Goal: Contribute content

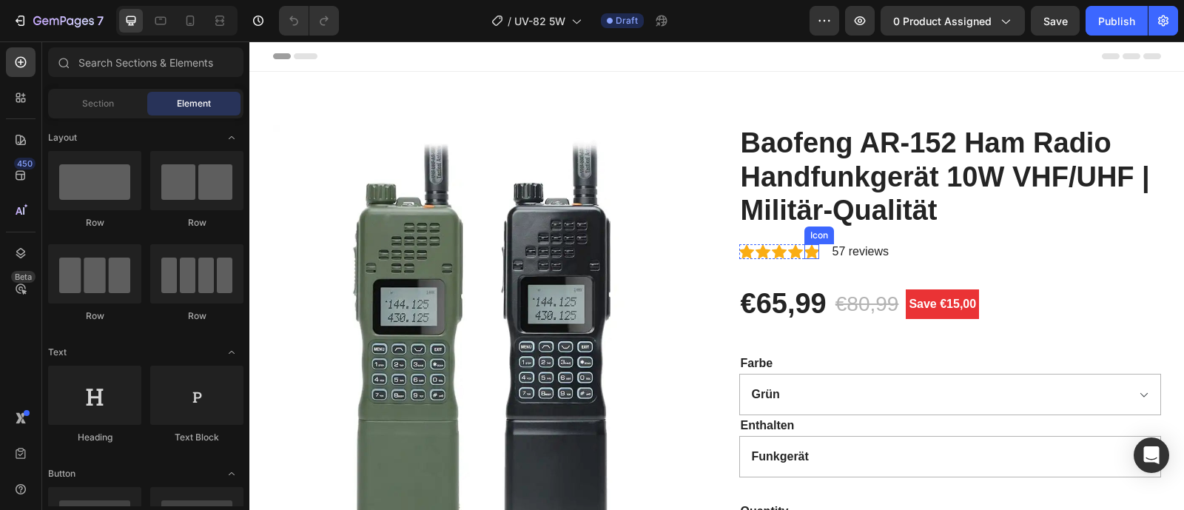
click at [808, 252] on icon at bounding box center [811, 251] width 15 height 14
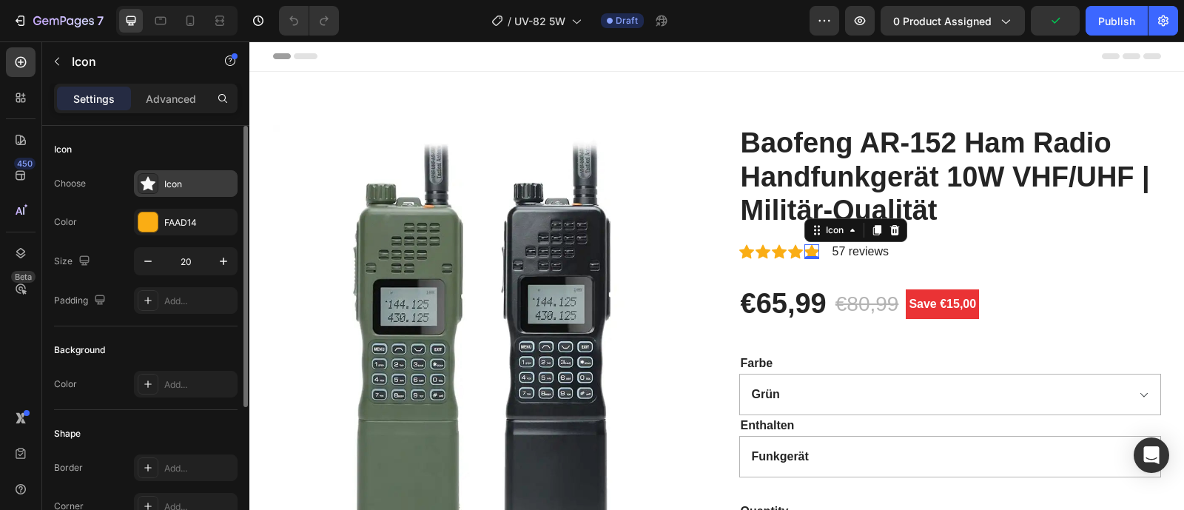
click at [158, 187] on div at bounding box center [148, 183] width 21 height 21
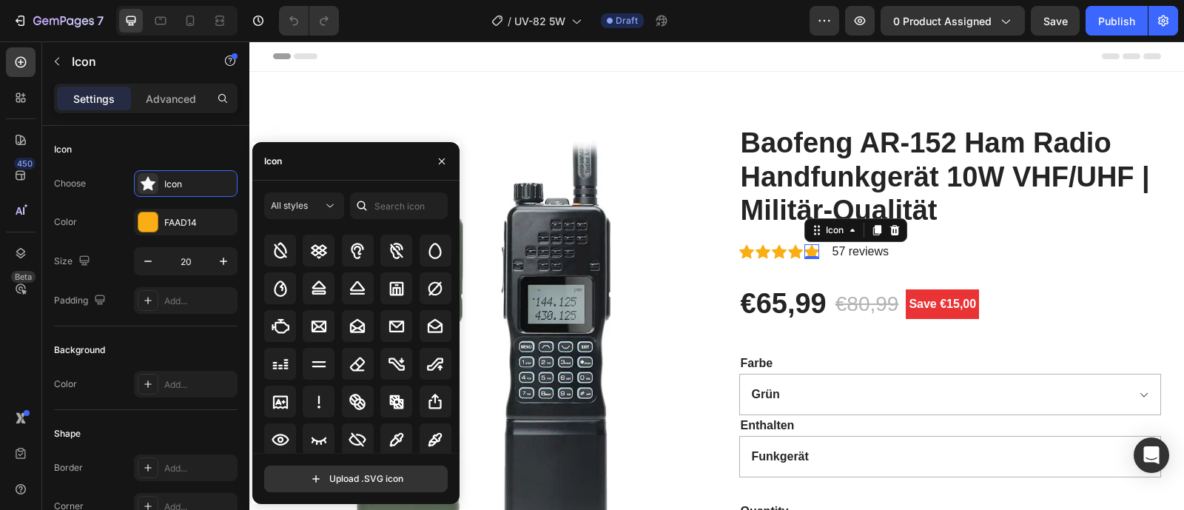
scroll to position [3344, 0]
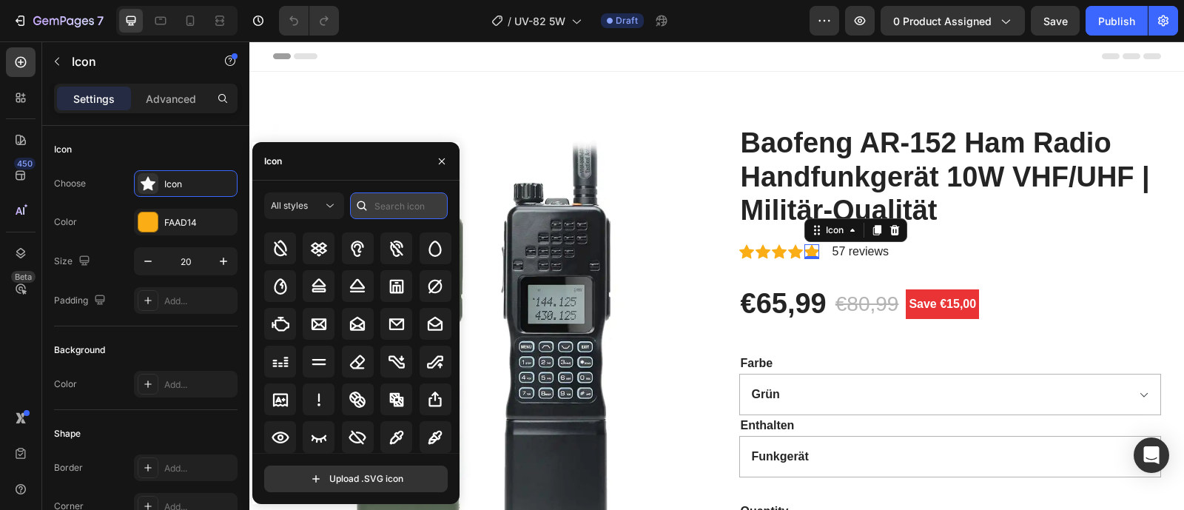
click at [392, 201] on input "text" at bounding box center [399, 205] width 98 height 27
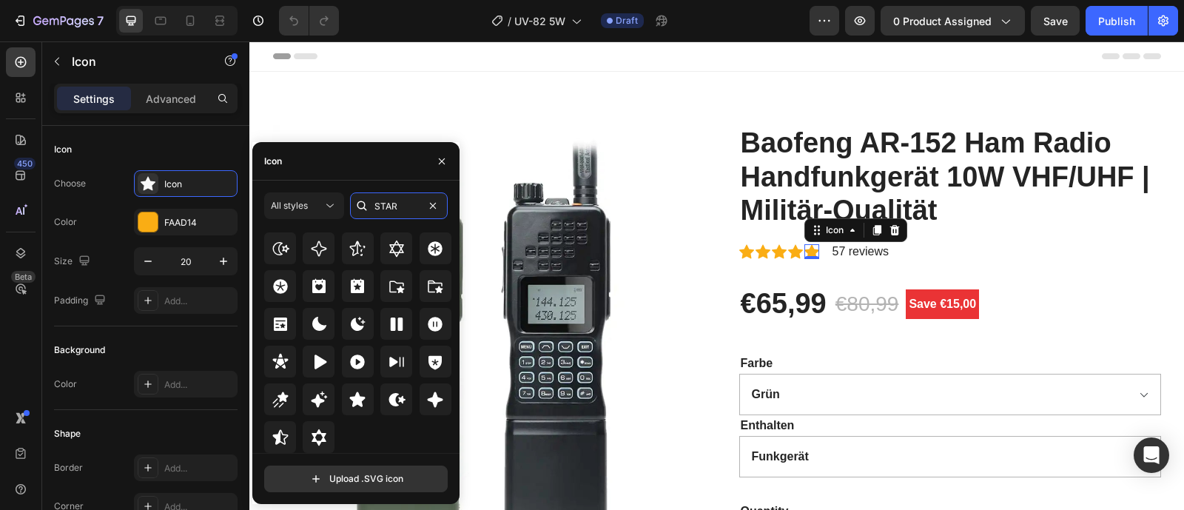
scroll to position [449, 0]
type input "STAR"
click at [277, 437] on icon at bounding box center [280, 436] width 16 height 15
click at [837, 252] on p "57 reviews" at bounding box center [860, 252] width 56 height 18
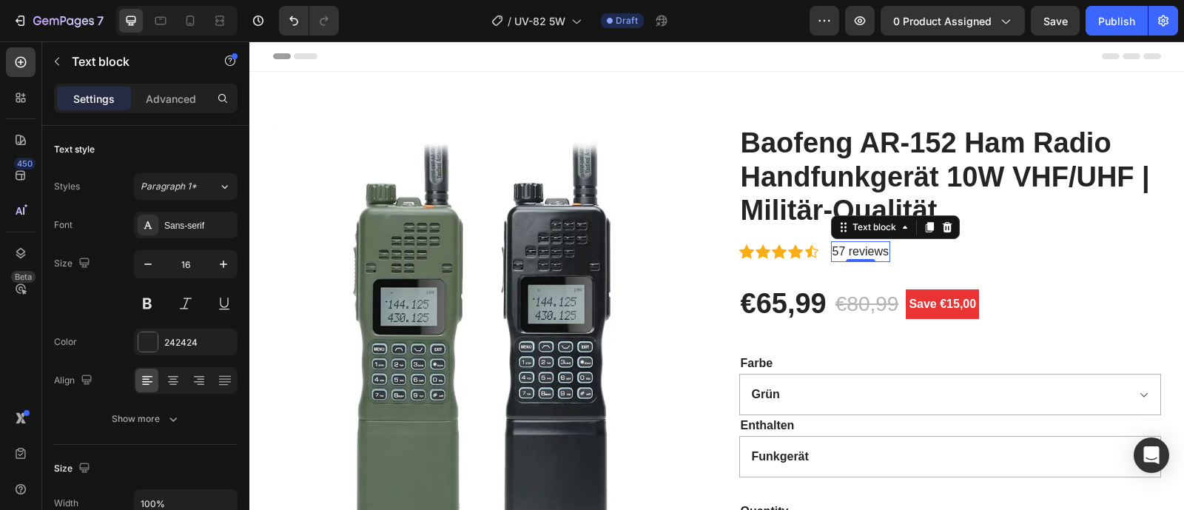
click at [834, 252] on p "57 reviews" at bounding box center [860, 252] width 56 height 18
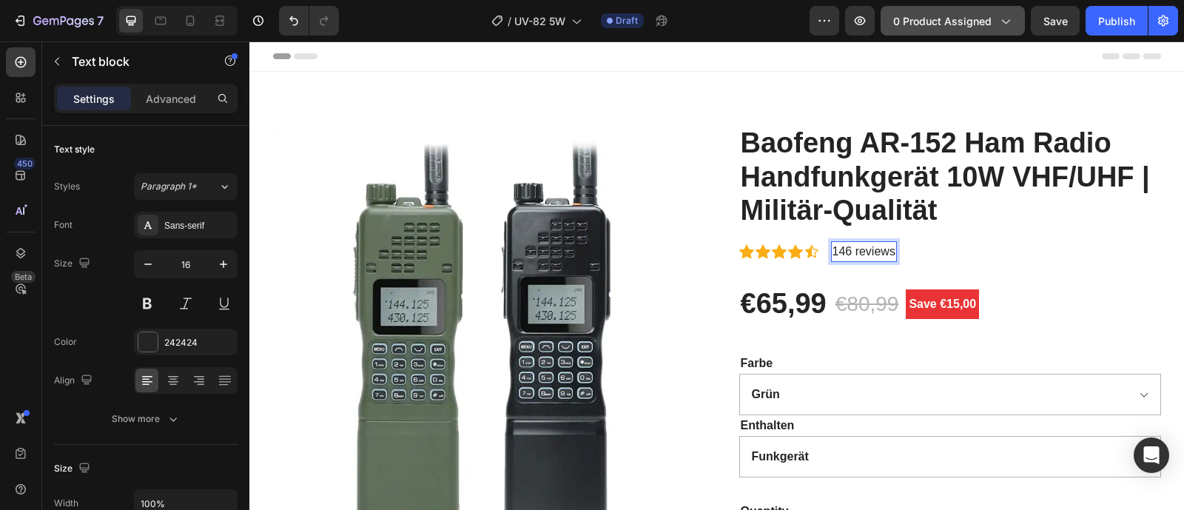
click at [999, 28] on button "0 product assigned" at bounding box center [952, 21] width 144 height 30
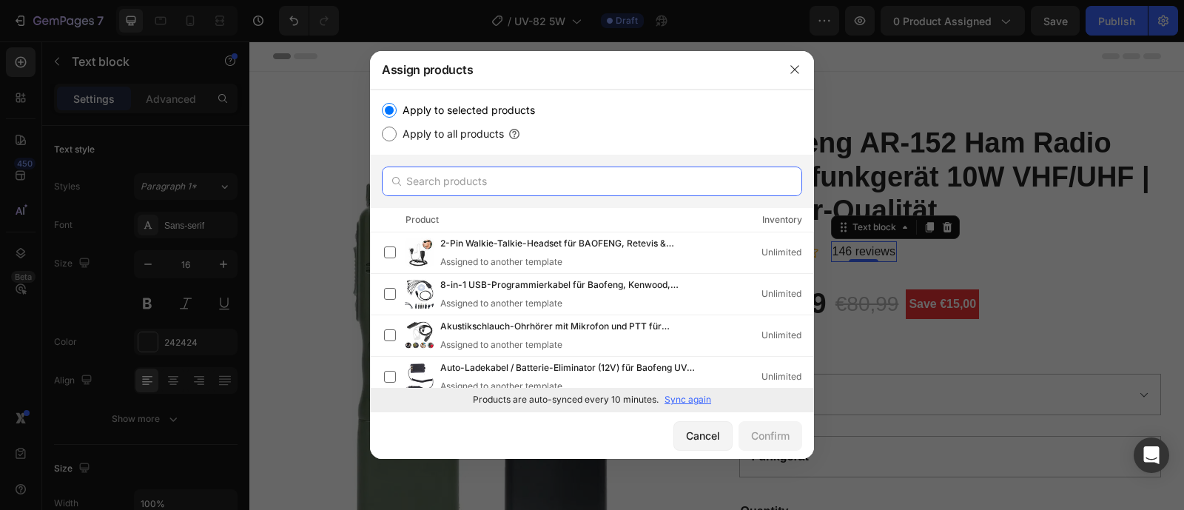
click at [491, 180] on input "text" at bounding box center [592, 181] width 420 height 30
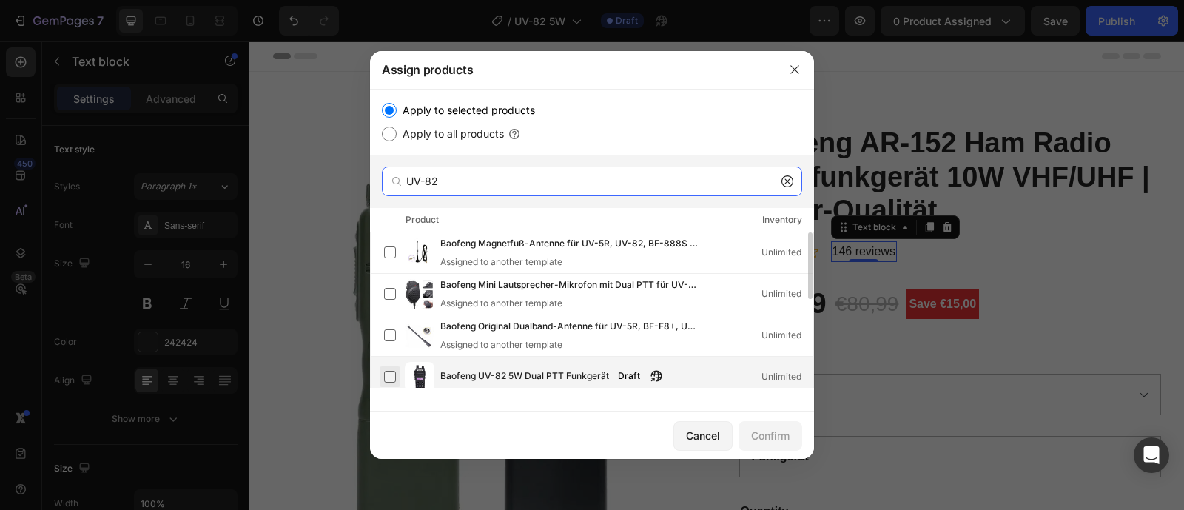
type input "UV-82"
click at [385, 374] on label at bounding box center [390, 377] width 12 height 12
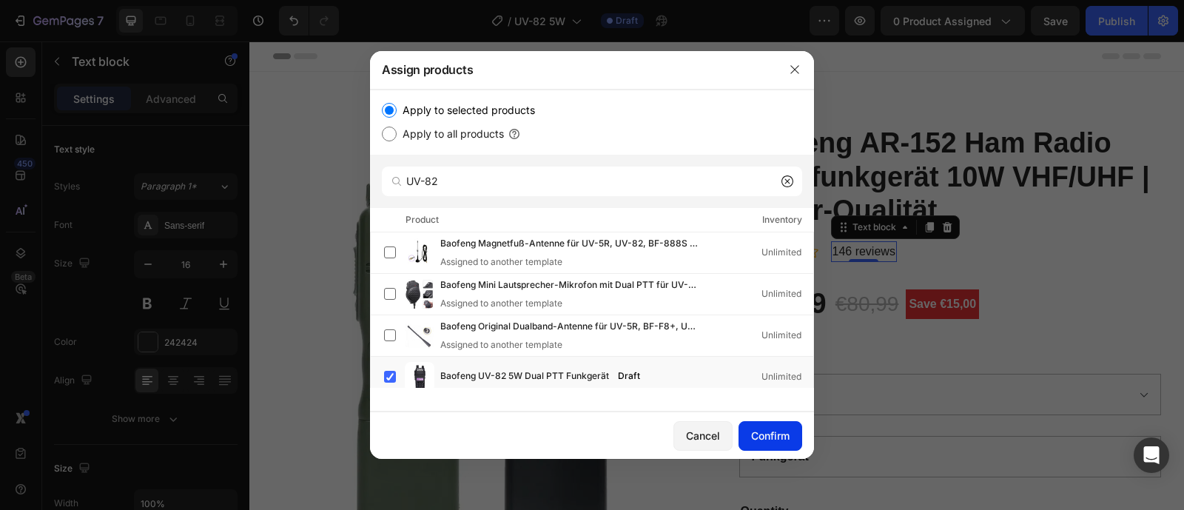
click at [755, 433] on div "Confirm" at bounding box center [770, 436] width 38 height 16
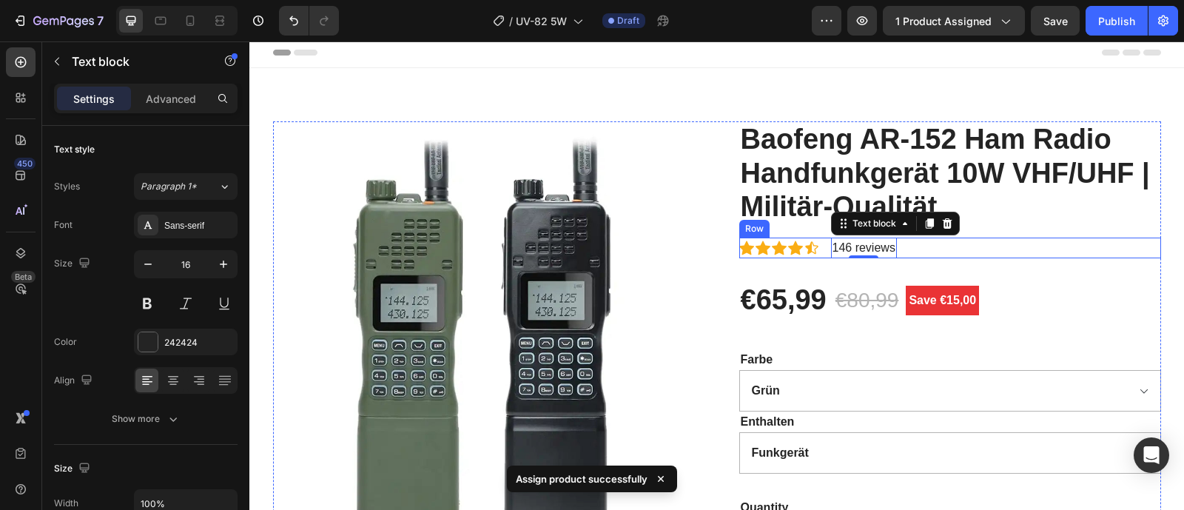
scroll to position [6, 0]
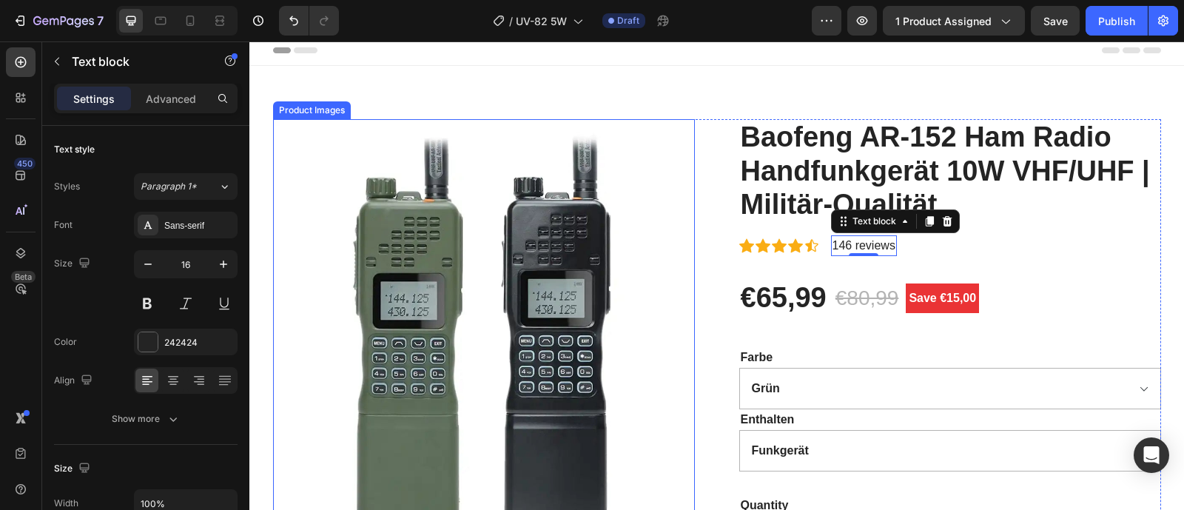
click at [374, 212] on img at bounding box center [484, 330] width 422 height 422
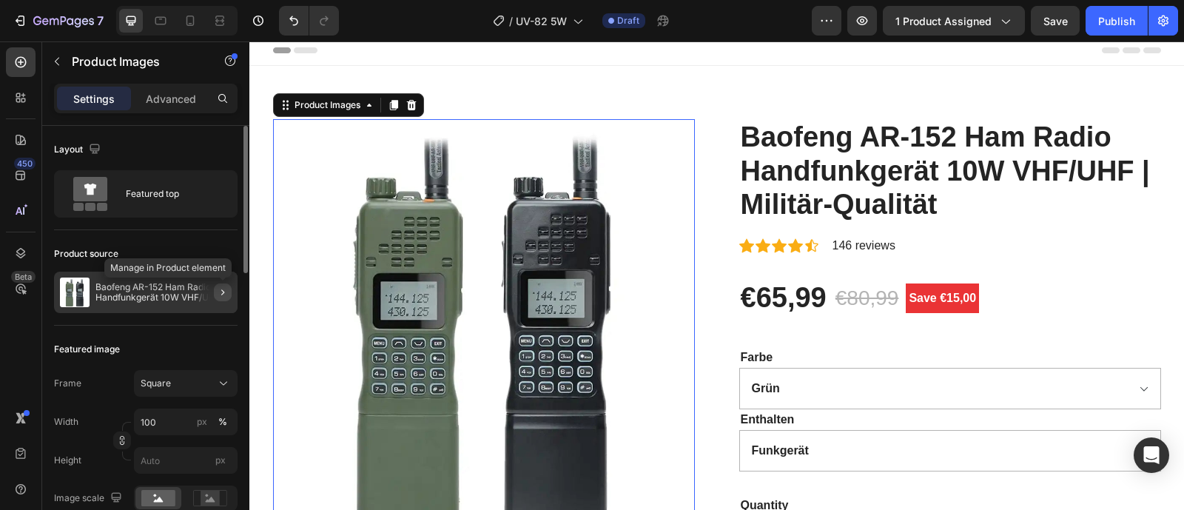
click at [228, 292] on icon "button" at bounding box center [223, 292] width 12 height 12
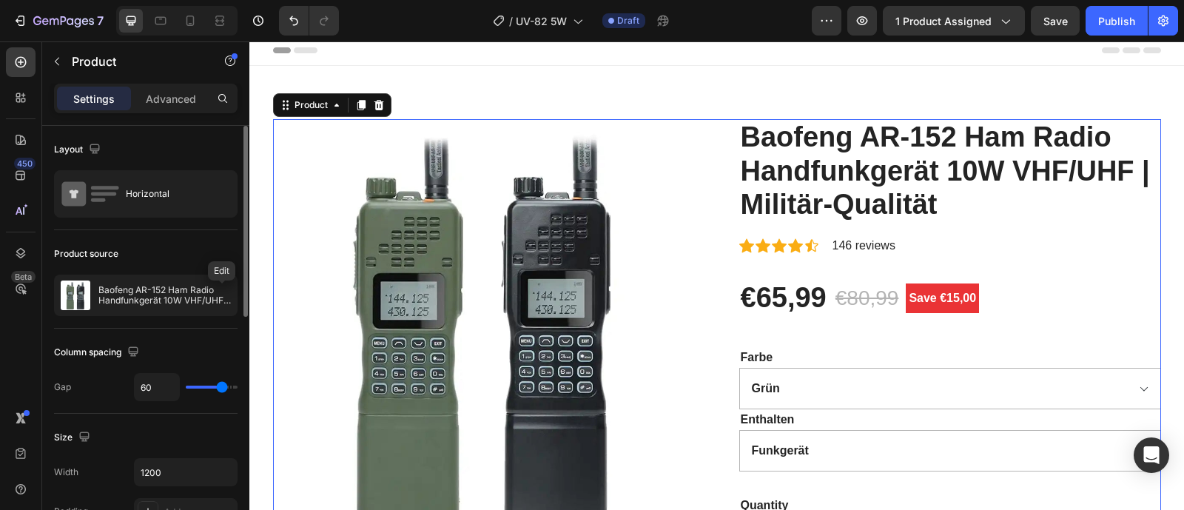
click at [0, 0] on button "button" at bounding box center [0, 0] width 0 height 0
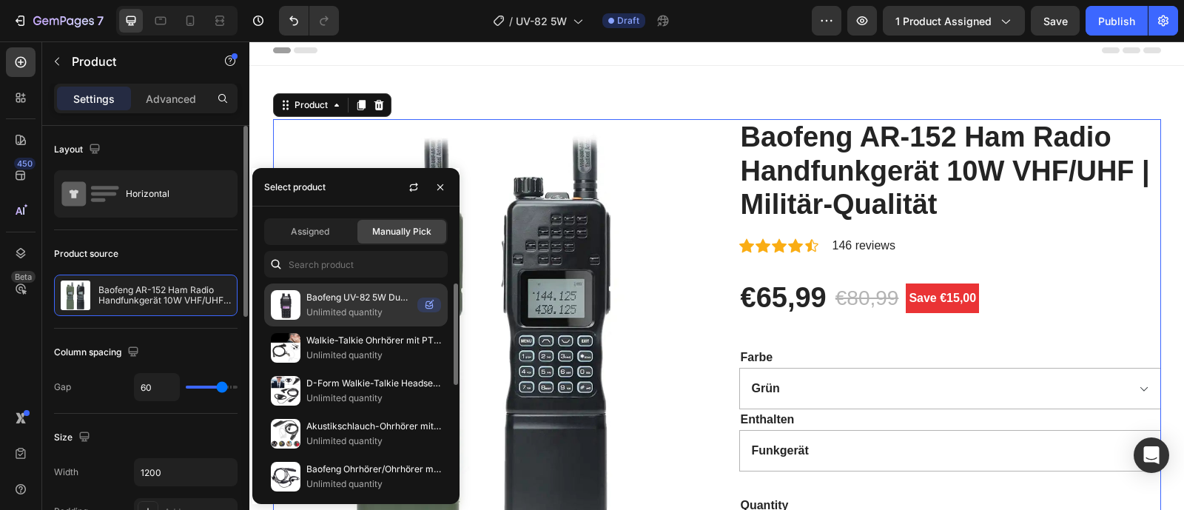
click at [303, 326] on div "Baofeng UV-82 5W Dual PTT Funkgerät Unlimited quantity" at bounding box center [355, 347] width 183 height 43
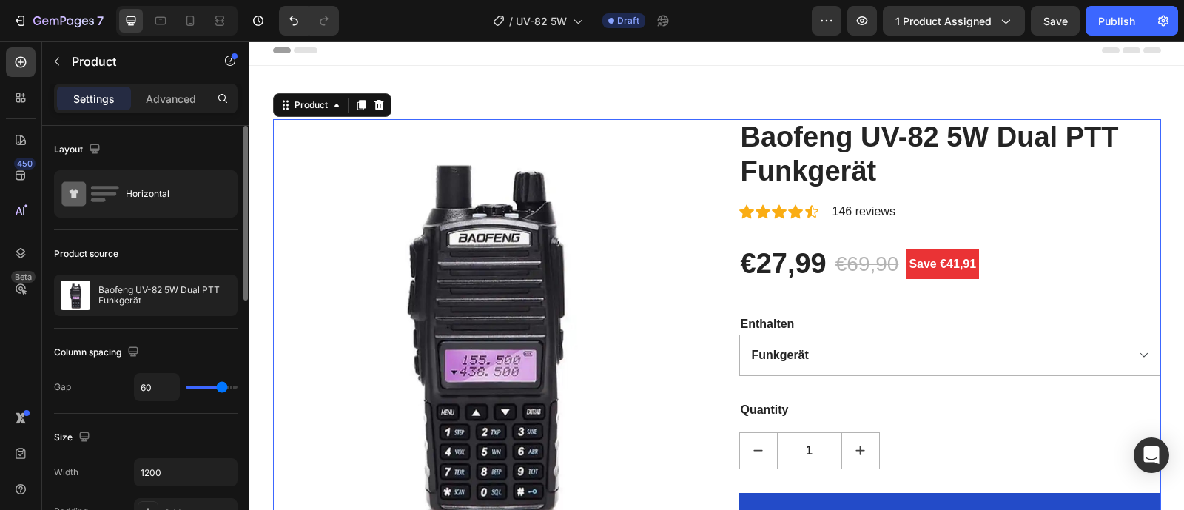
click at [1151, 300] on div "Baofeng UV-82 5W Dual PTT Funkgerät (P) Title Icon Icon Icon Icon Icon Icon Lis…" at bounding box center [950, 388] width 422 height 539
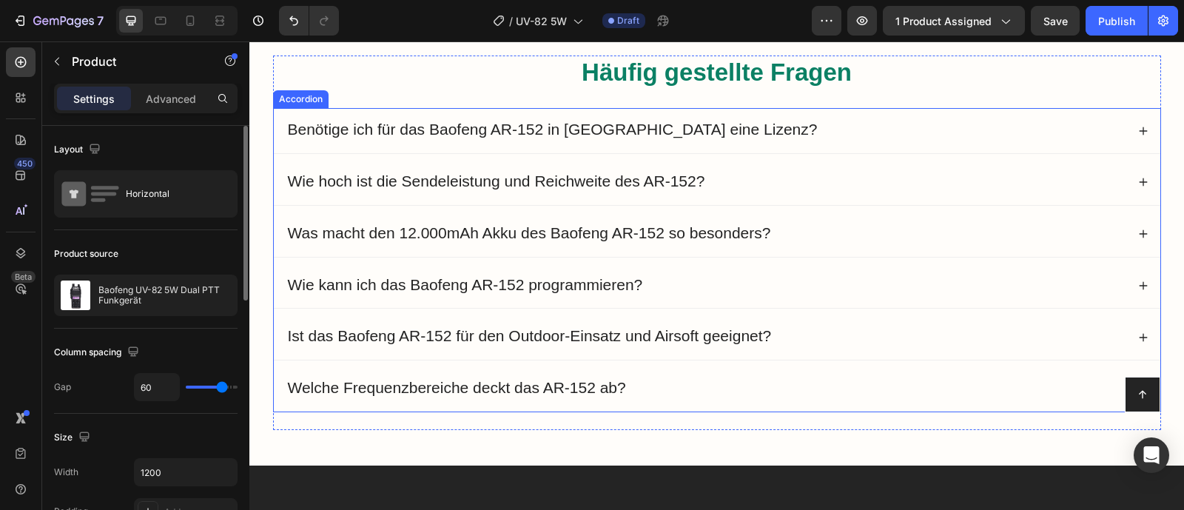
scroll to position [7201, 0]
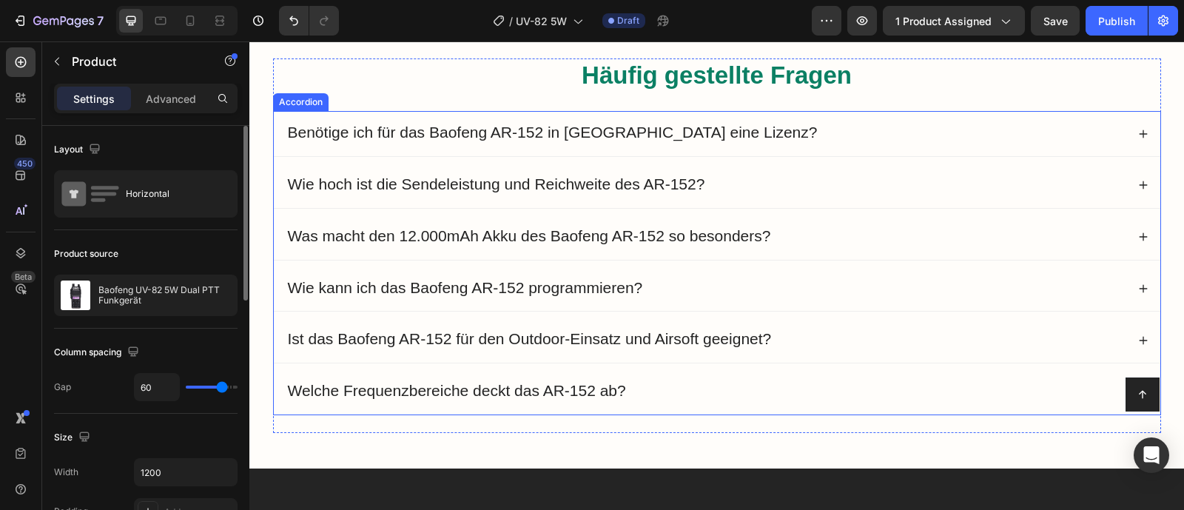
click at [501, 141] on span "Benötige ich für das Baofeng AR-152 in [GEOGRAPHIC_DATA] eine Lizenz?" at bounding box center [553, 132] width 530 height 17
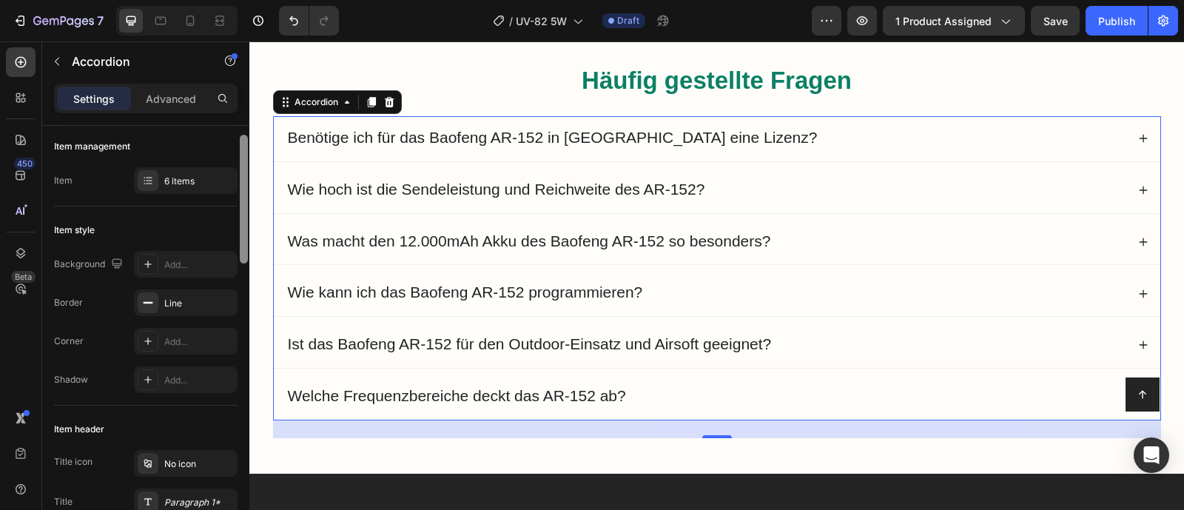
scroll to position [33, 0]
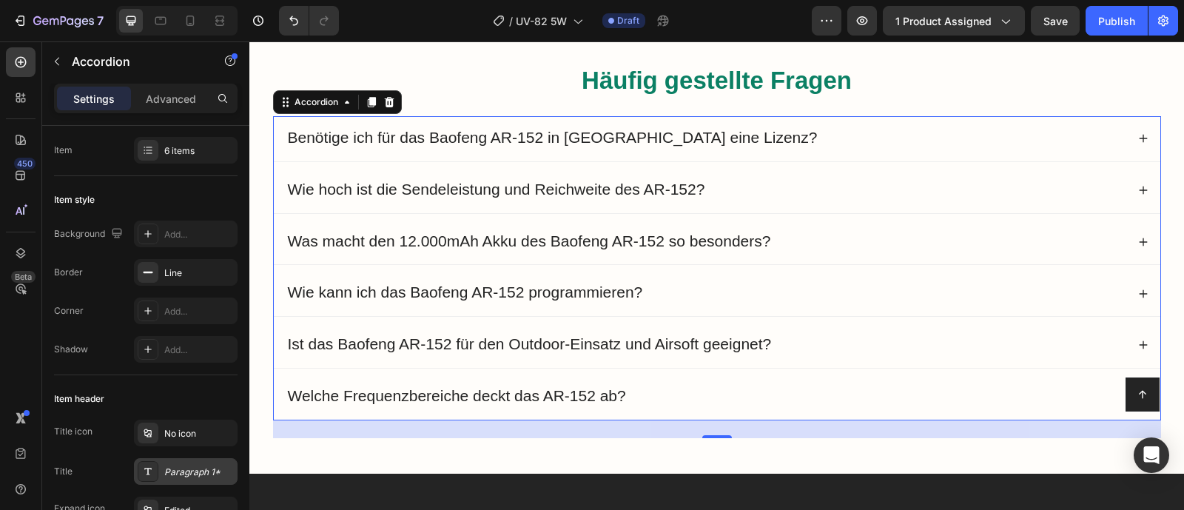
click at [223, 462] on div "Paragraph 1*" at bounding box center [186, 471] width 104 height 27
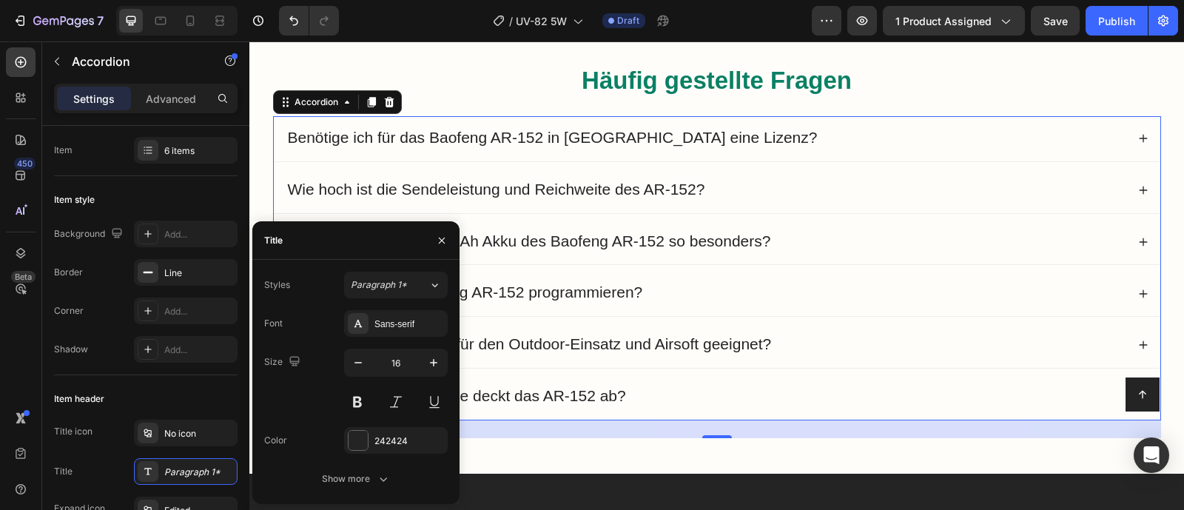
click at [544, 189] on span "Wie hoch ist die Sendeleistung und Reichweite des AR-152?" at bounding box center [496, 188] width 417 height 17
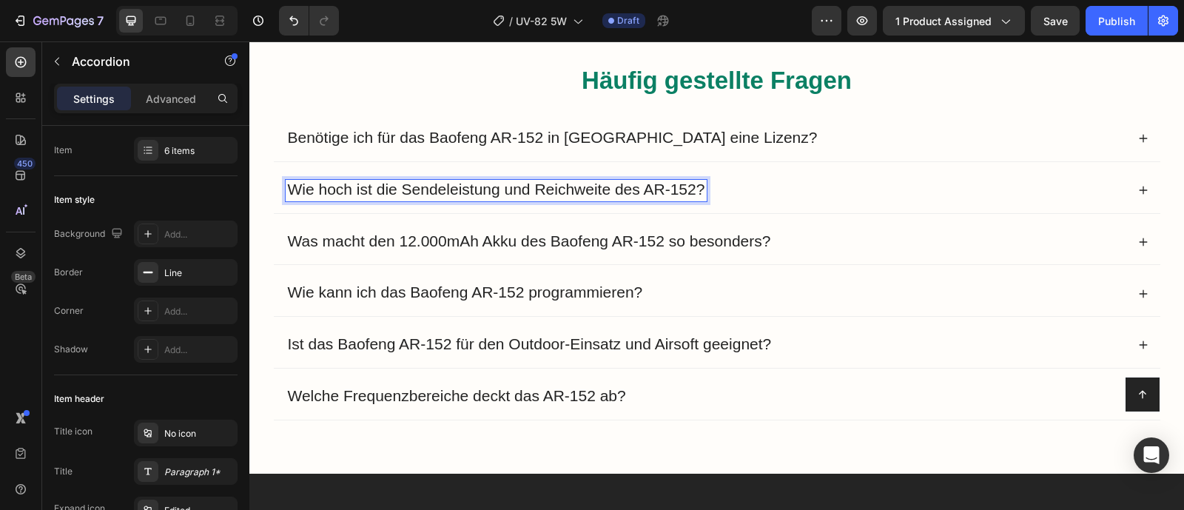
click at [535, 138] on span "Benötige ich für das Baofeng AR-152 in [GEOGRAPHIC_DATA] eine Lizenz?" at bounding box center [553, 137] width 530 height 17
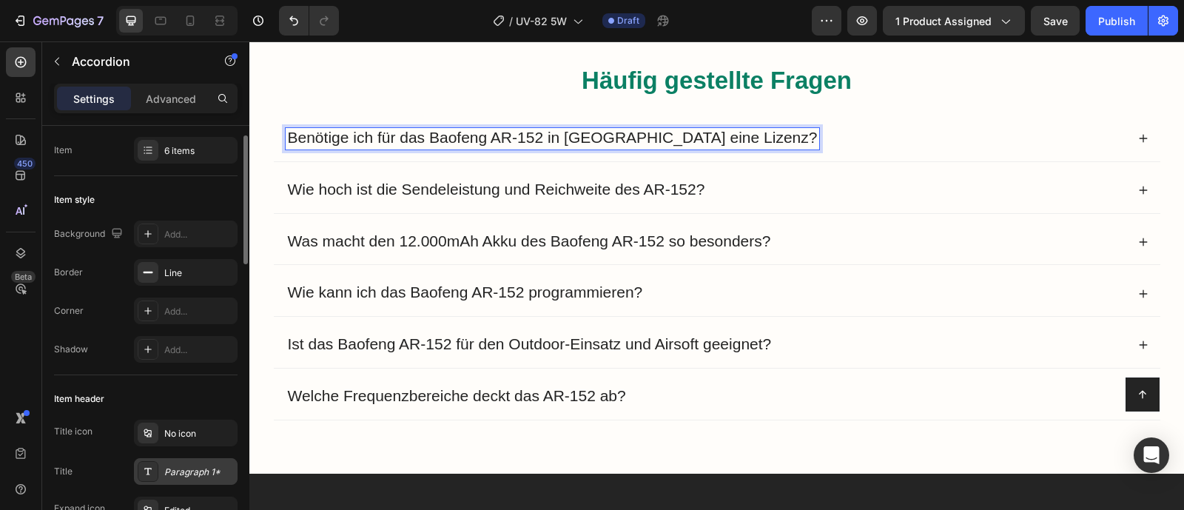
click at [203, 475] on div "Paragraph 1*" at bounding box center [199, 471] width 70 height 13
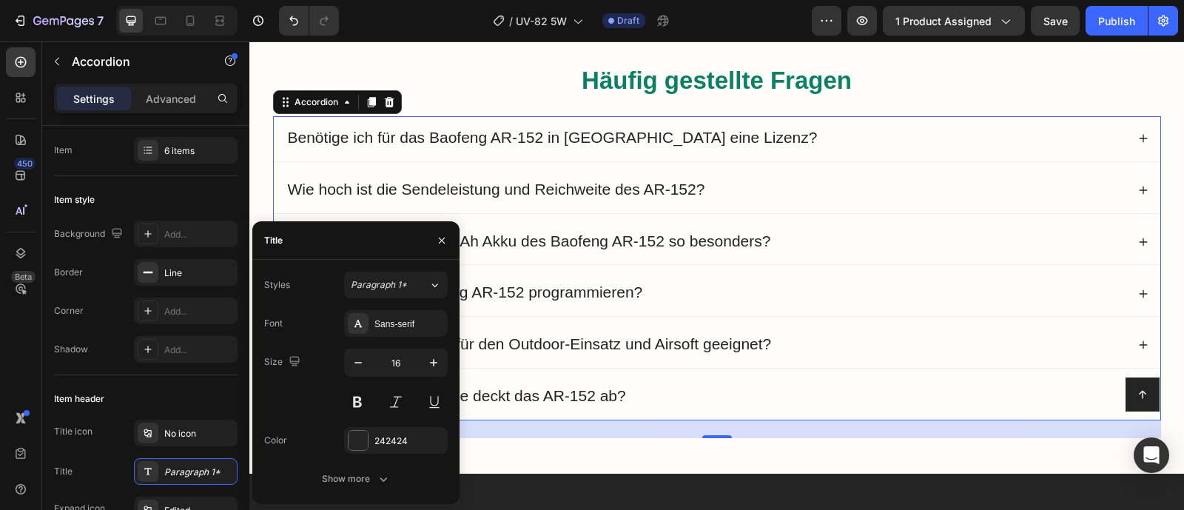
click at [680, 97] on h2 "Häufig gestellte Fragen" at bounding box center [717, 81] width 888 height 35
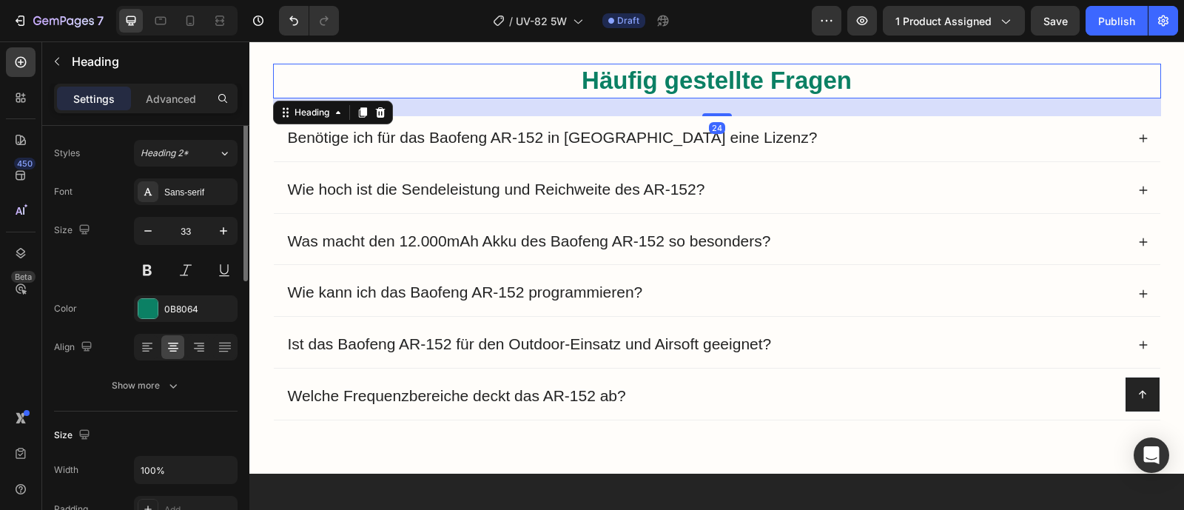
scroll to position [0, 0]
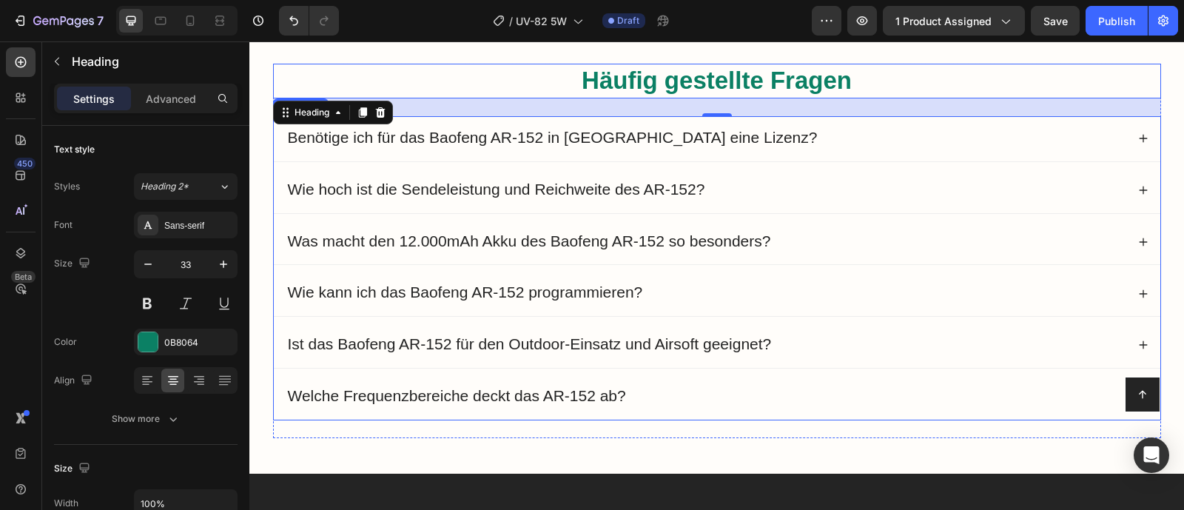
click at [680, 141] on span "Benötige ich für das Baofeng AR-152 in [GEOGRAPHIC_DATA] eine Lizenz?" at bounding box center [553, 137] width 530 height 17
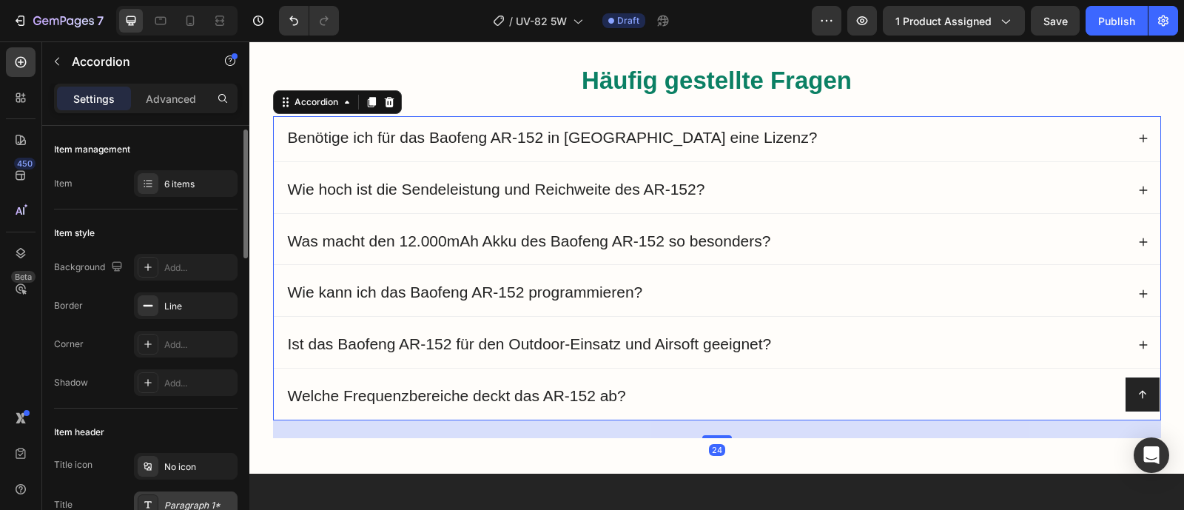
scroll to position [25, 0]
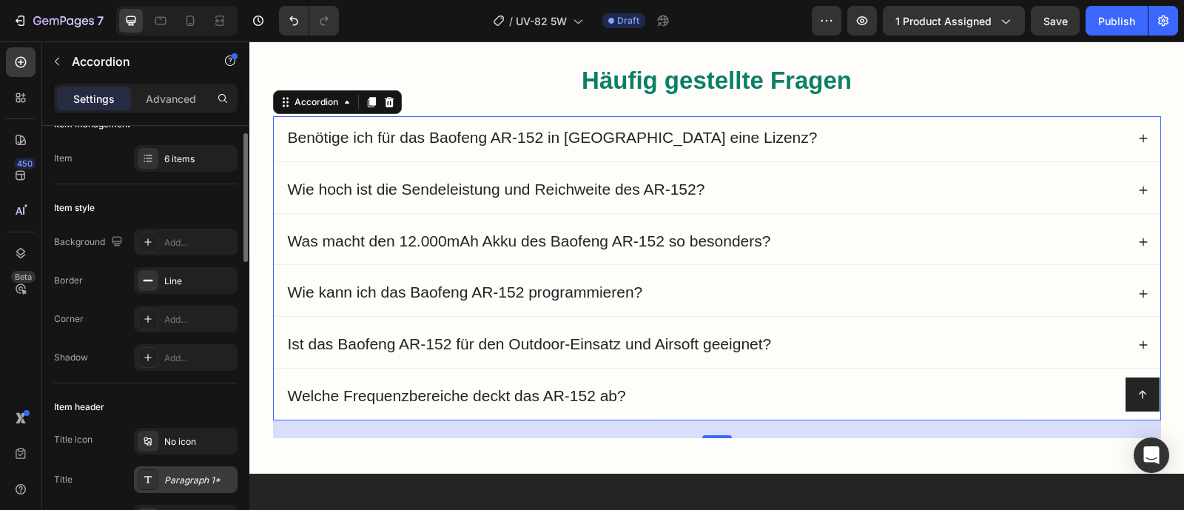
click at [212, 471] on div "Paragraph 1*" at bounding box center [186, 479] width 104 height 27
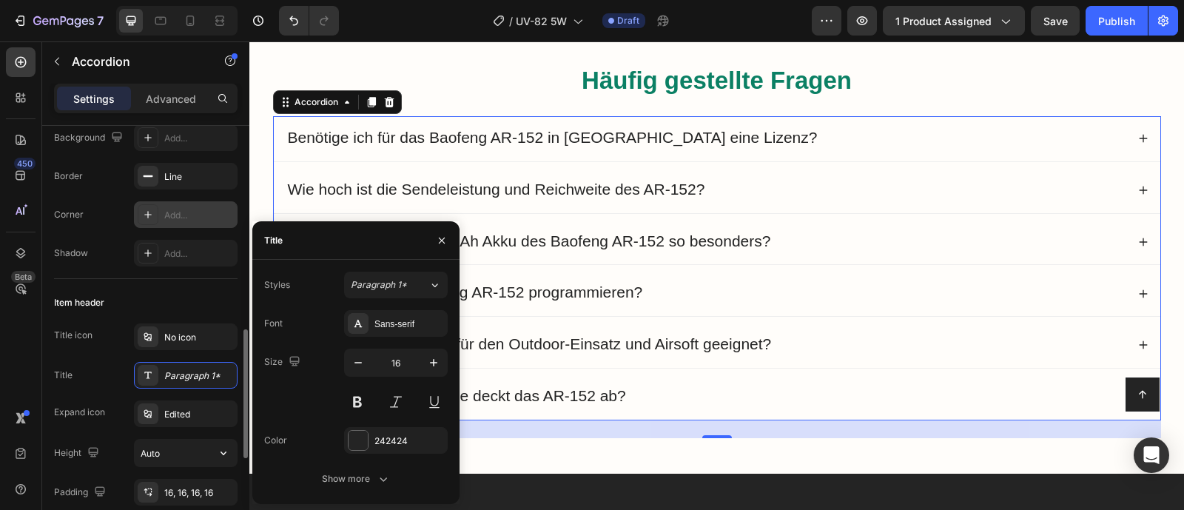
scroll to position [256, 0]
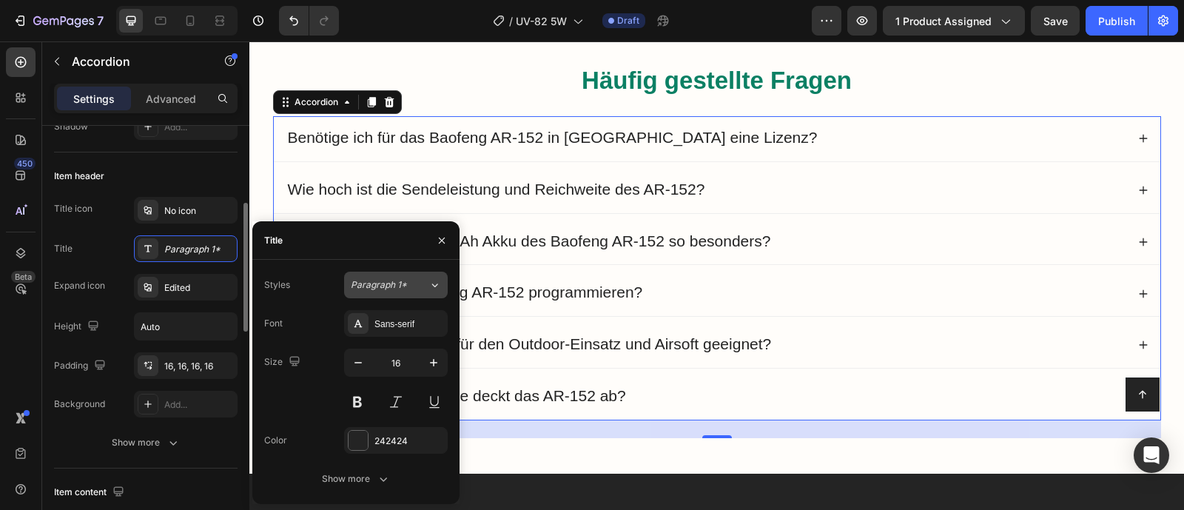
click at [417, 289] on div "Paragraph 1*" at bounding box center [390, 284] width 78 height 13
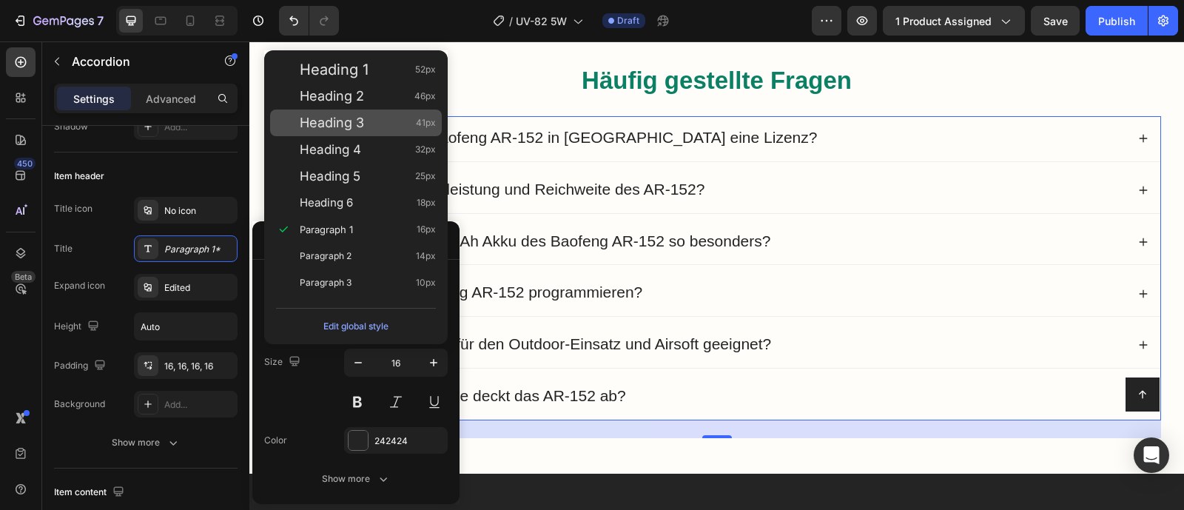
click at [393, 115] on div "Heading 3 41px" at bounding box center [368, 122] width 136 height 15
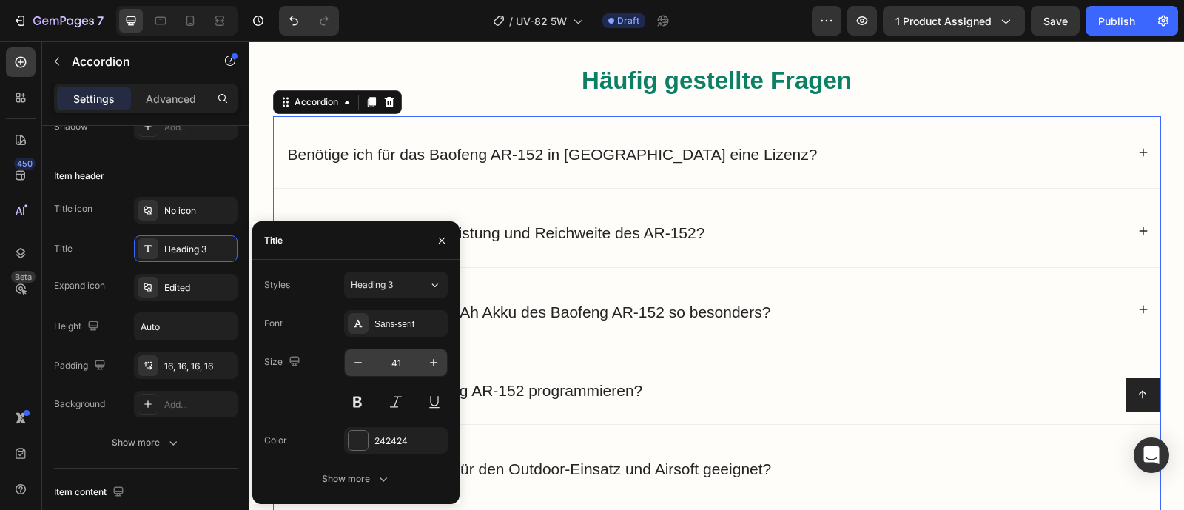
click at [405, 363] on input "41" at bounding box center [395, 362] width 49 height 27
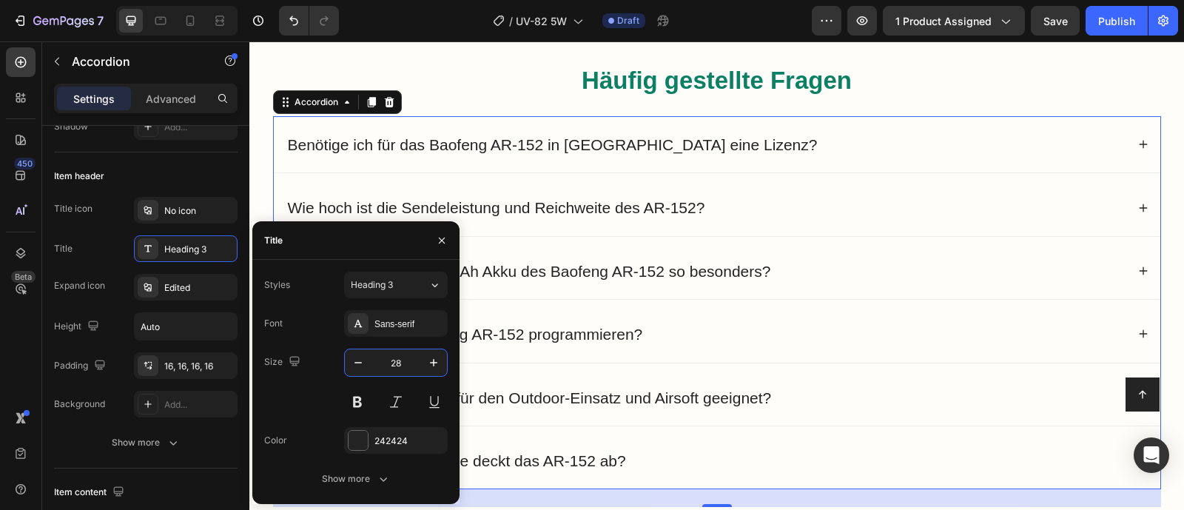
click at [401, 363] on input "28" at bounding box center [395, 362] width 49 height 27
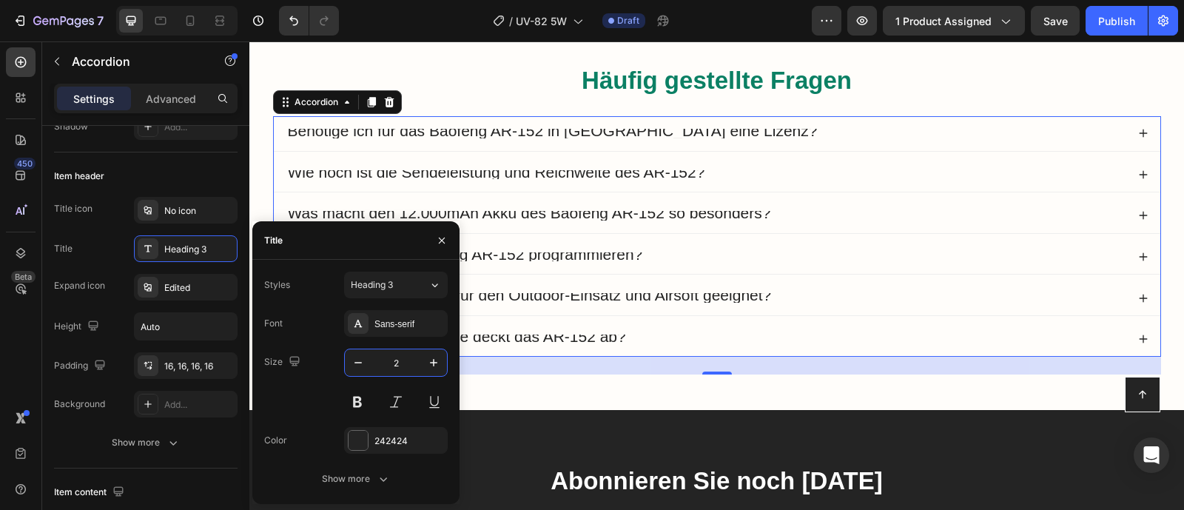
type input "28"
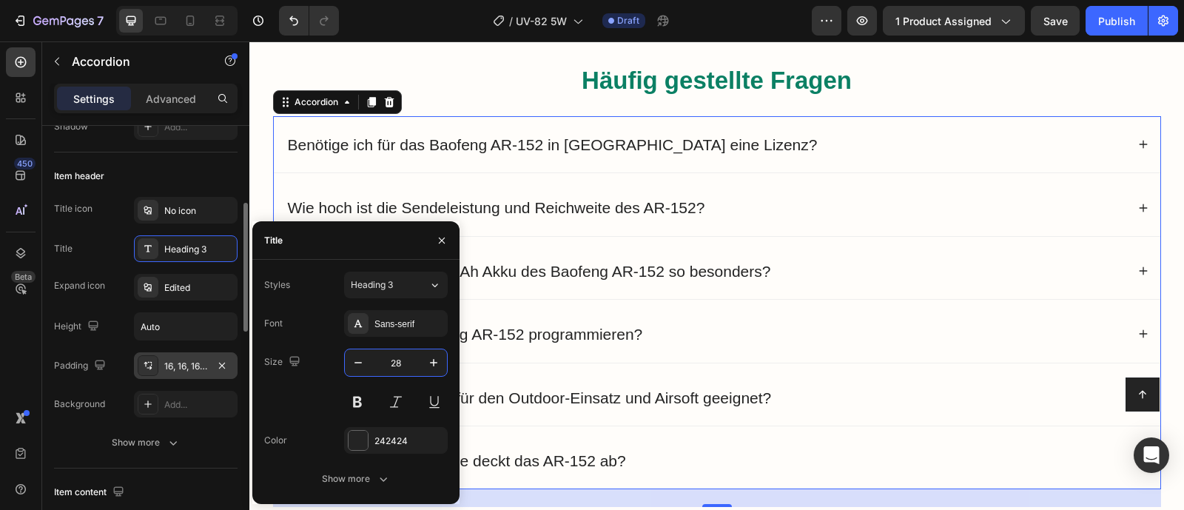
click at [205, 371] on div "16, 16, 16, 16" at bounding box center [185, 366] width 43 height 13
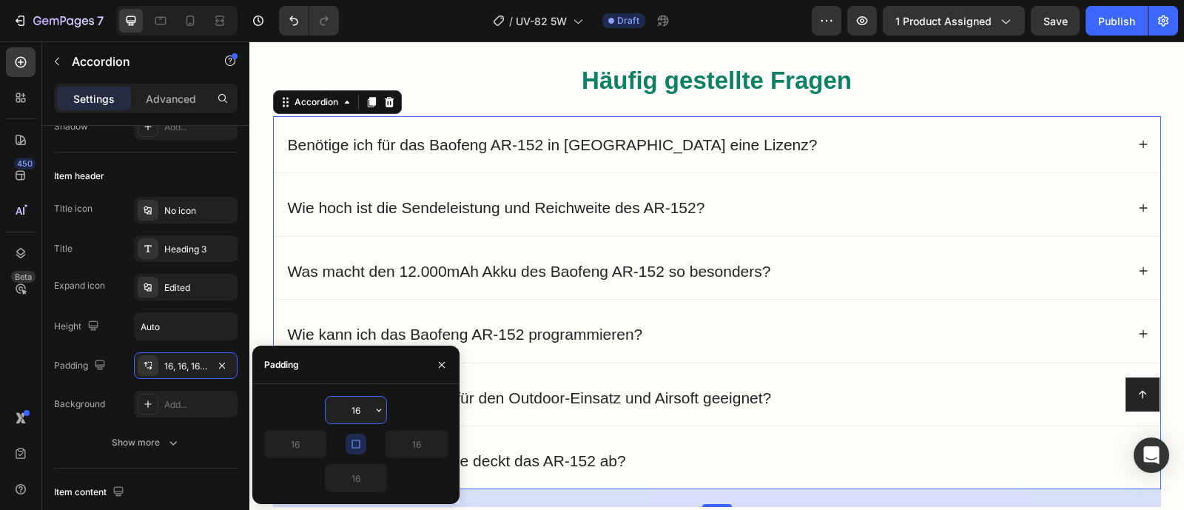
click at [359, 411] on input "16" at bounding box center [355, 410] width 61 height 27
type input "0"
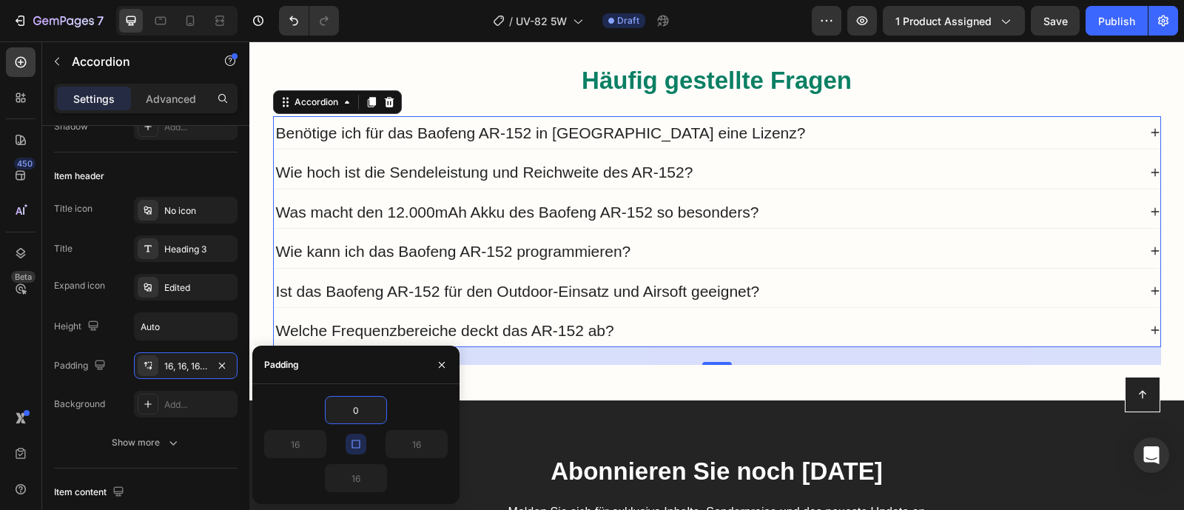
click at [756, 142] on div "Benötige ich für das Baofeng AR-152 in [GEOGRAPHIC_DATA] eine Lizenz?" at bounding box center [706, 132] width 864 height 33
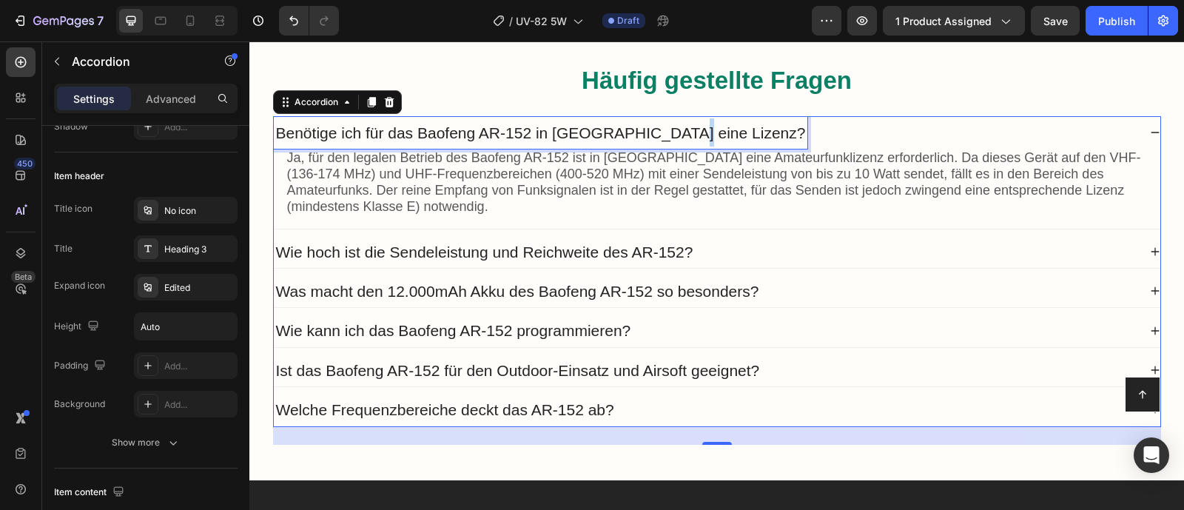
click at [692, 129] on span "Benötige ich für das Baofeng AR-152 in [GEOGRAPHIC_DATA] eine Lizenz?" at bounding box center [541, 132] width 530 height 17
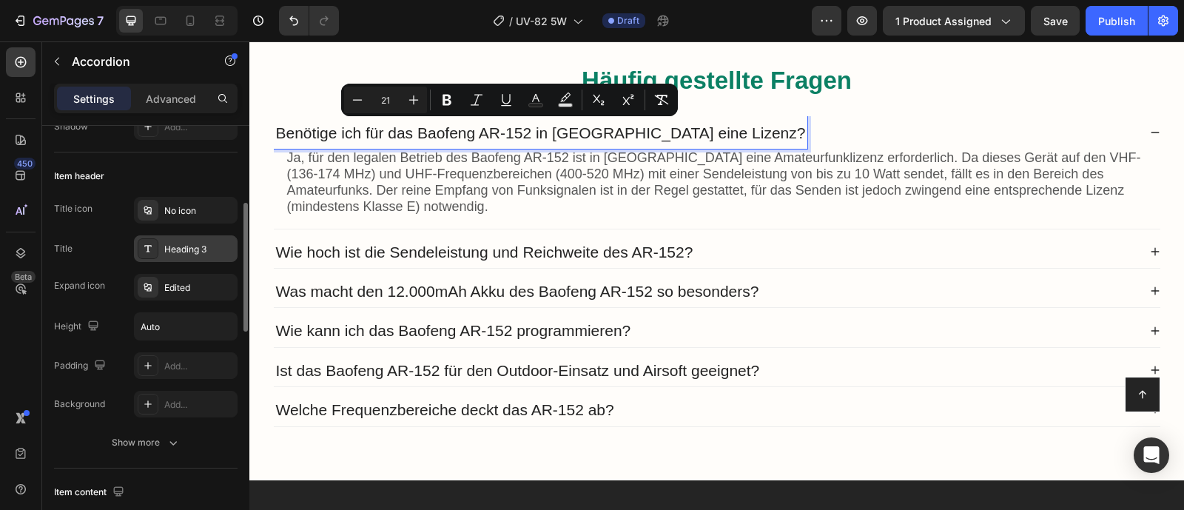
click at [214, 246] on div "Heading 3" at bounding box center [199, 249] width 70 height 13
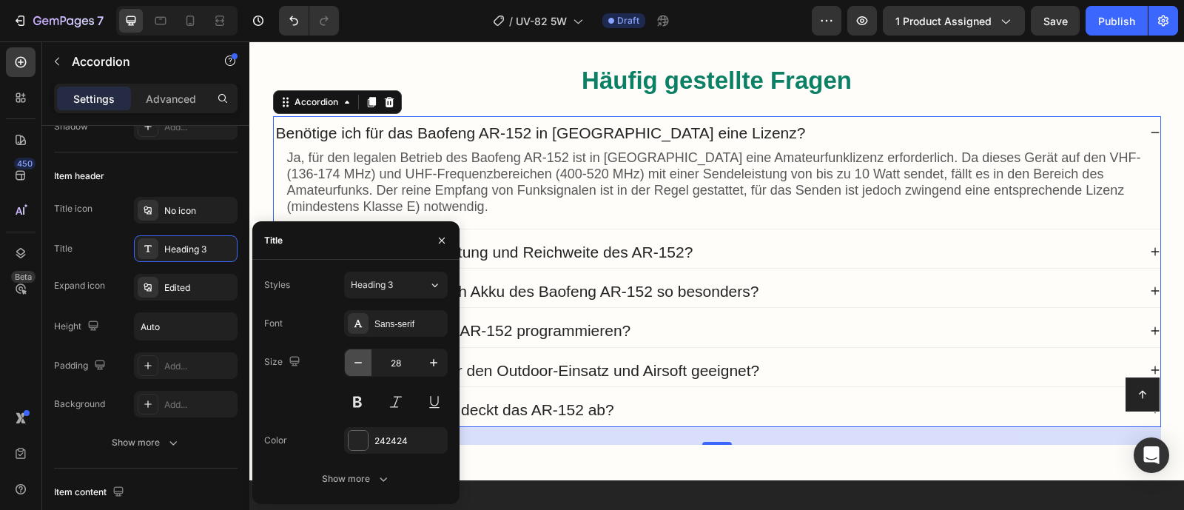
click at [357, 361] on icon "button" at bounding box center [358, 362] width 15 height 15
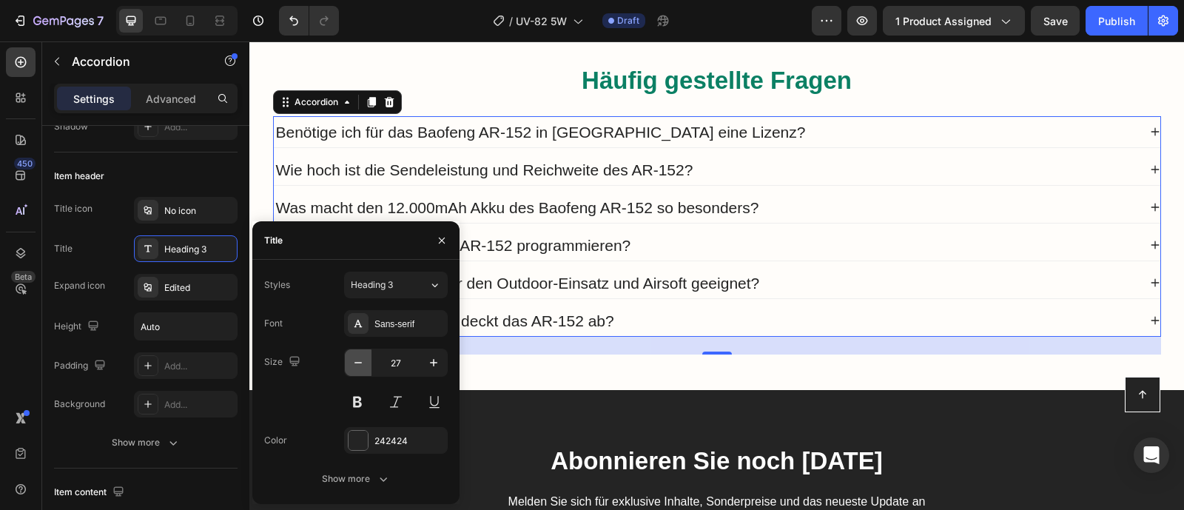
click at [357, 361] on icon "button" at bounding box center [358, 362] width 15 height 15
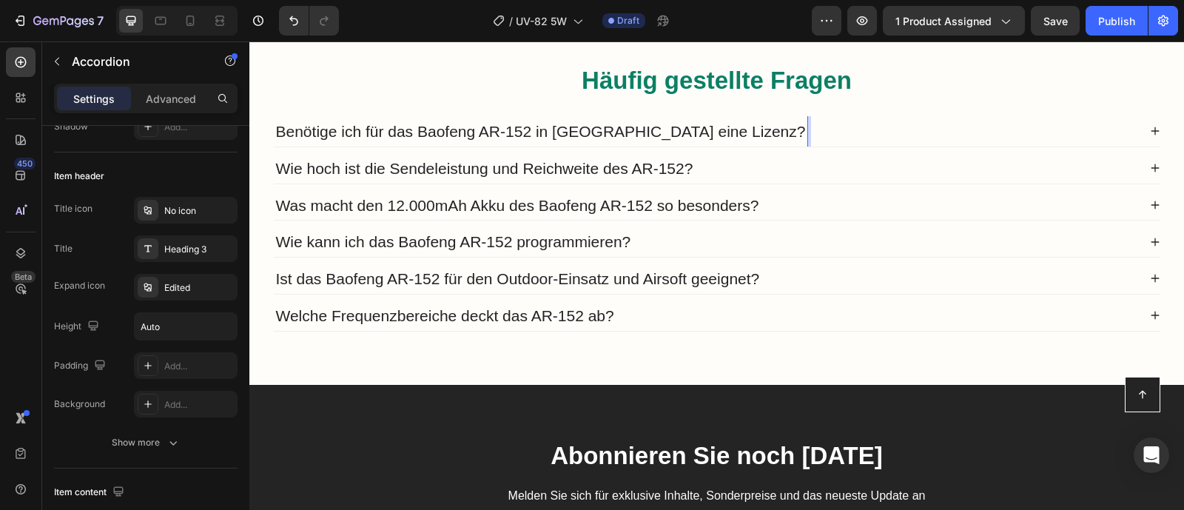
click at [370, 135] on span "Benötige ich für das Baofeng AR-152 in [GEOGRAPHIC_DATA] eine Lizenz?" at bounding box center [541, 131] width 530 height 17
click at [366, 165] on span "Wie hoch ist die Sendeleistung und Reichweite des AR-152?" at bounding box center [484, 168] width 417 height 17
click at [371, 214] on span "Was macht den 12.000mAh Akku des Baofeng AR-152 so besonders?" at bounding box center [517, 205] width 483 height 17
click at [457, 220] on div "Was macht den 12.000mAh Akku des Baofeng AR-152 so besonders?" at bounding box center [517, 205] width 487 height 30
click at [465, 212] on span "Was macht den 12.000mAh Akku des Baofeng AR-152 so besonders?" at bounding box center [517, 205] width 483 height 17
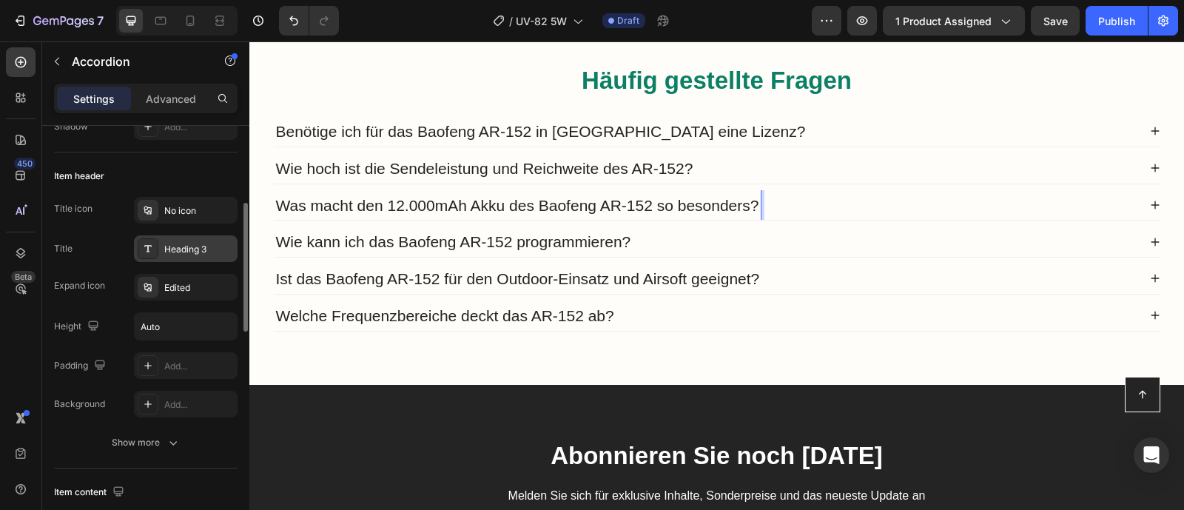
click at [209, 245] on div "Heading 3" at bounding box center [199, 249] width 70 height 13
click at [533, 210] on span "Was macht den 12.000mAh Akku des Baofeng AR-152 so besonders?" at bounding box center [517, 205] width 483 height 17
click at [451, 229] on div "Wie kann ich das Baofeng AR-152 programmieren?" at bounding box center [454, 241] width 360 height 30
click at [809, 135] on div "Benötige ich für das Baofeng AR-152 in [GEOGRAPHIC_DATA] eine Lizenz?" at bounding box center [706, 131] width 864 height 30
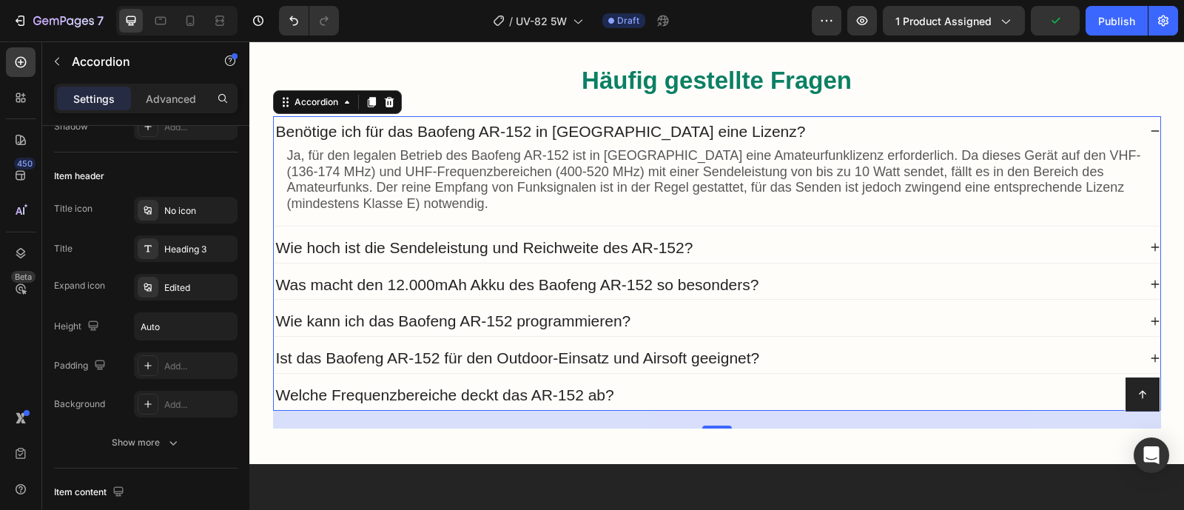
click at [639, 135] on span "Benötige ich für das Baofeng AR-152 in [GEOGRAPHIC_DATA] eine Lizenz?" at bounding box center [541, 131] width 530 height 17
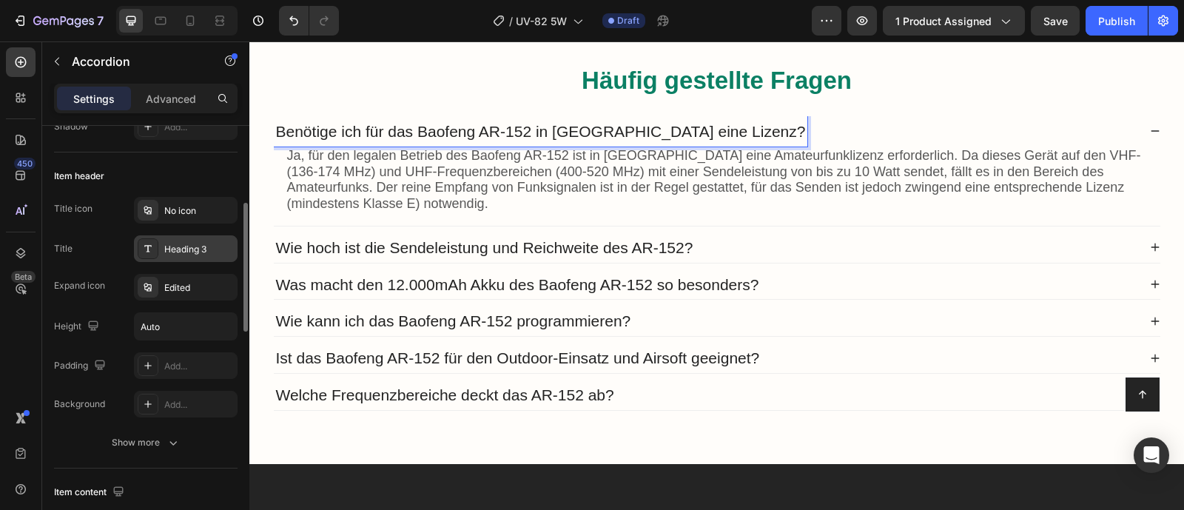
click at [209, 254] on div "Heading 3" at bounding box center [199, 249] width 70 height 13
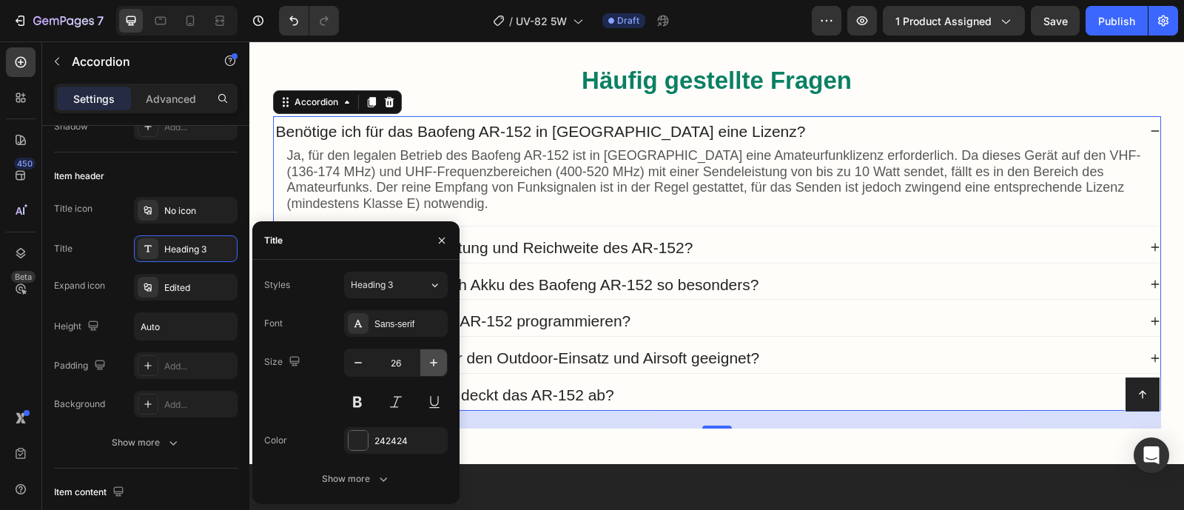
click at [433, 368] on icon "button" at bounding box center [433, 362] width 15 height 15
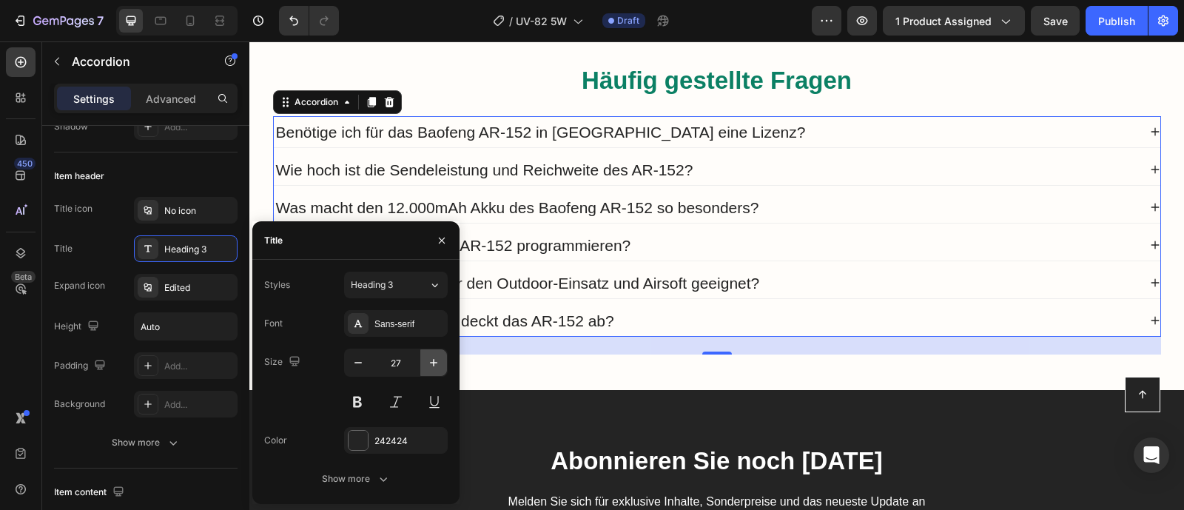
click at [433, 368] on icon "button" at bounding box center [433, 362] width 15 height 15
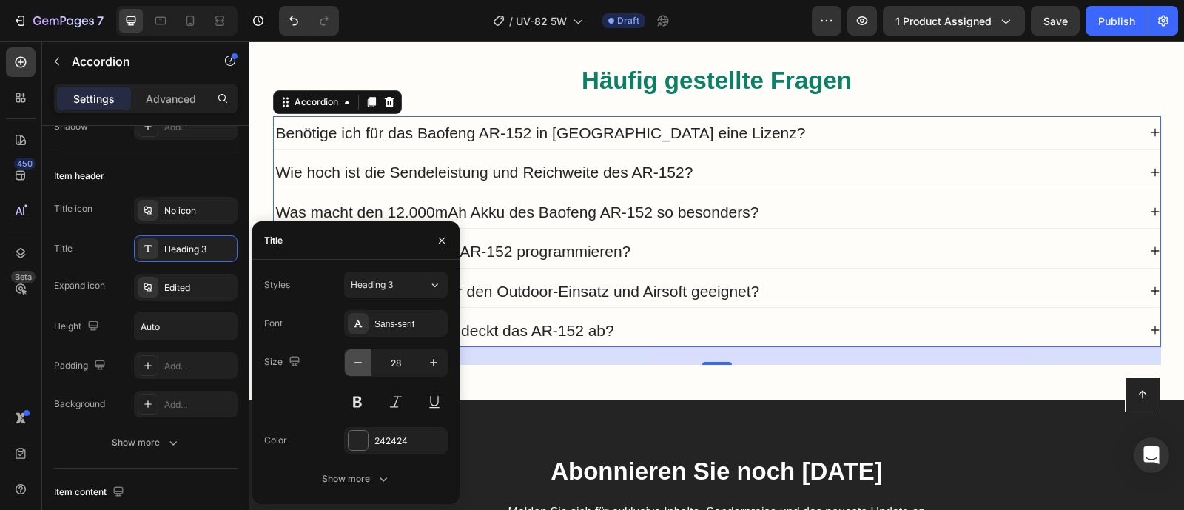
click at [363, 366] on icon "button" at bounding box center [358, 362] width 15 height 15
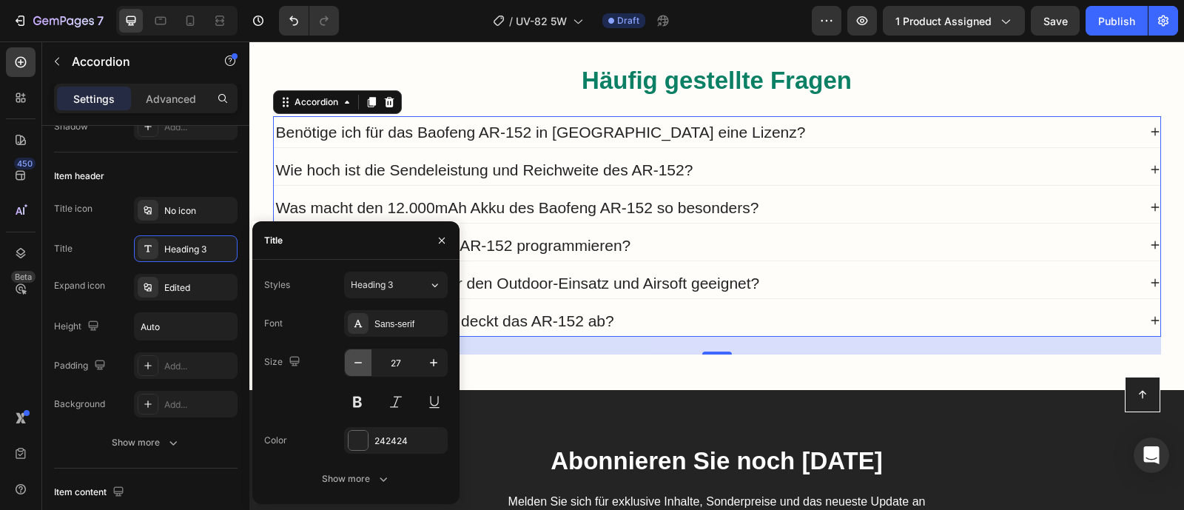
click at [363, 366] on icon "button" at bounding box center [358, 362] width 15 height 15
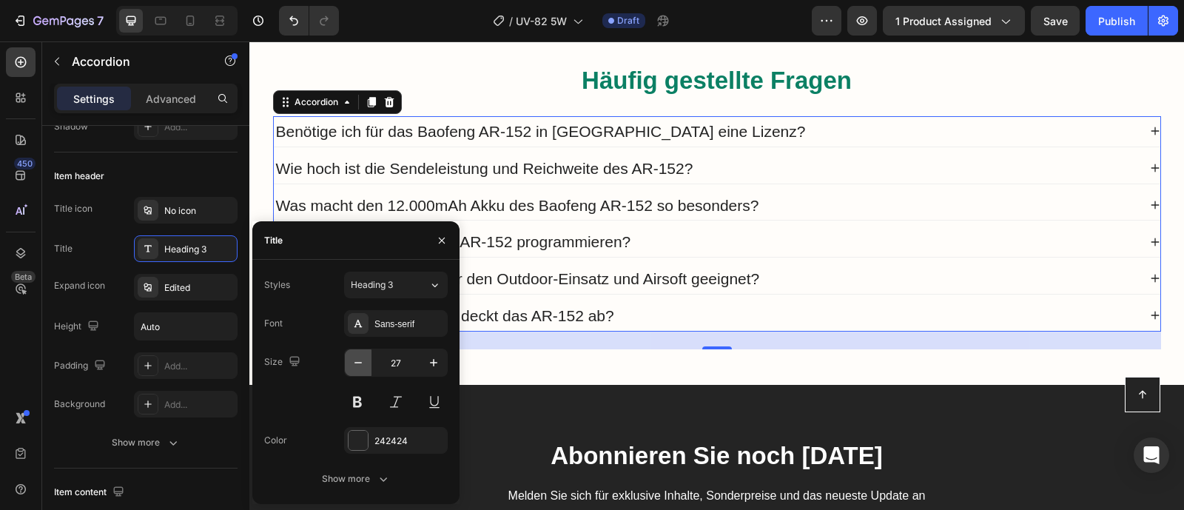
type input "26"
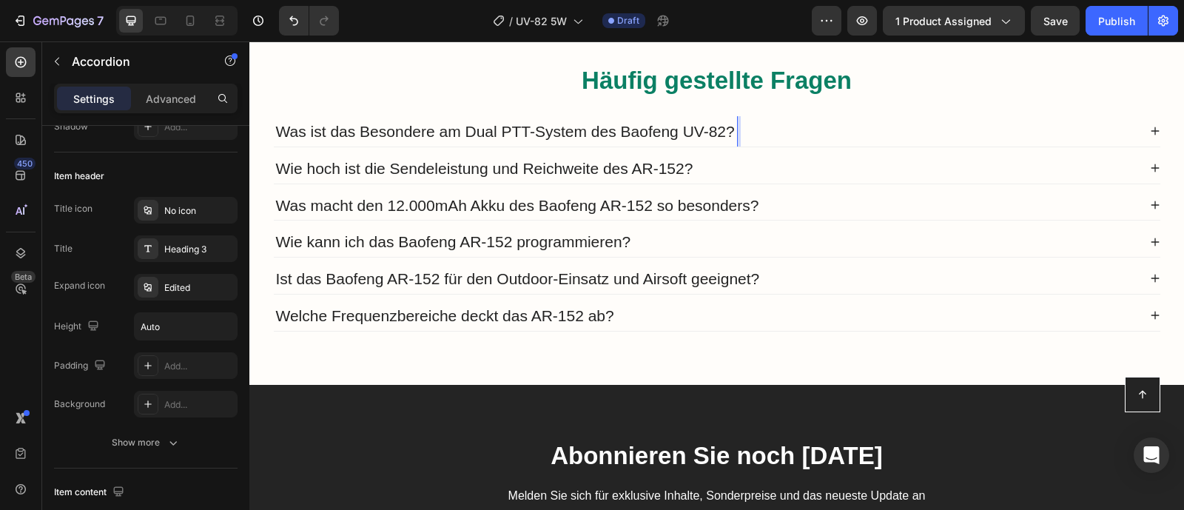
click at [803, 129] on div "Was ist das Besondere am Dual PTT-System des Baofeng UV-82?" at bounding box center [706, 131] width 864 height 30
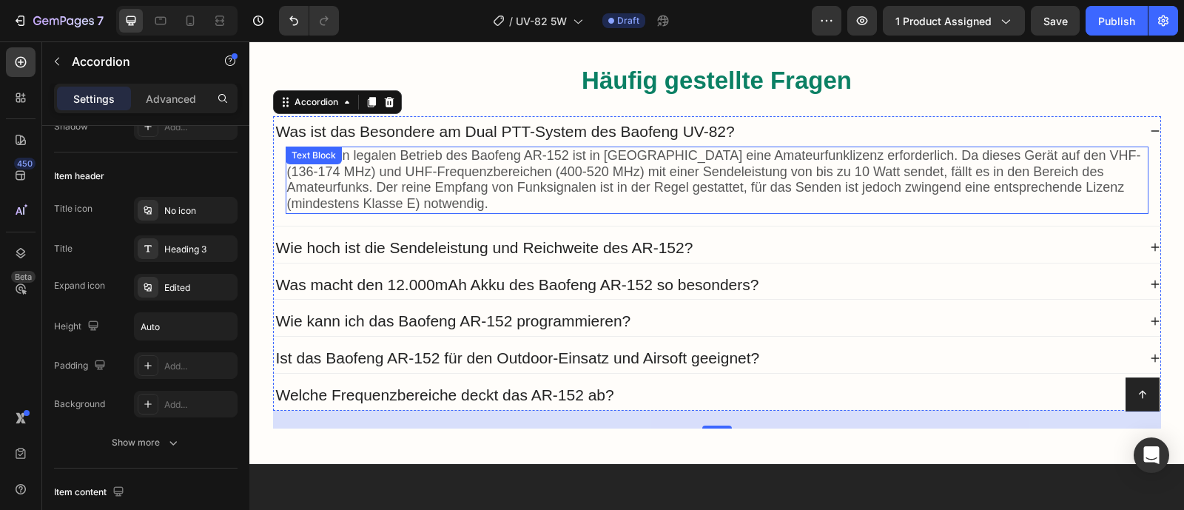
click at [783, 189] on span "Ja, für den legalen Betrieb des Baofeng AR-152 ist in [GEOGRAPHIC_DATA] eine Am…" at bounding box center [714, 179] width 854 height 63
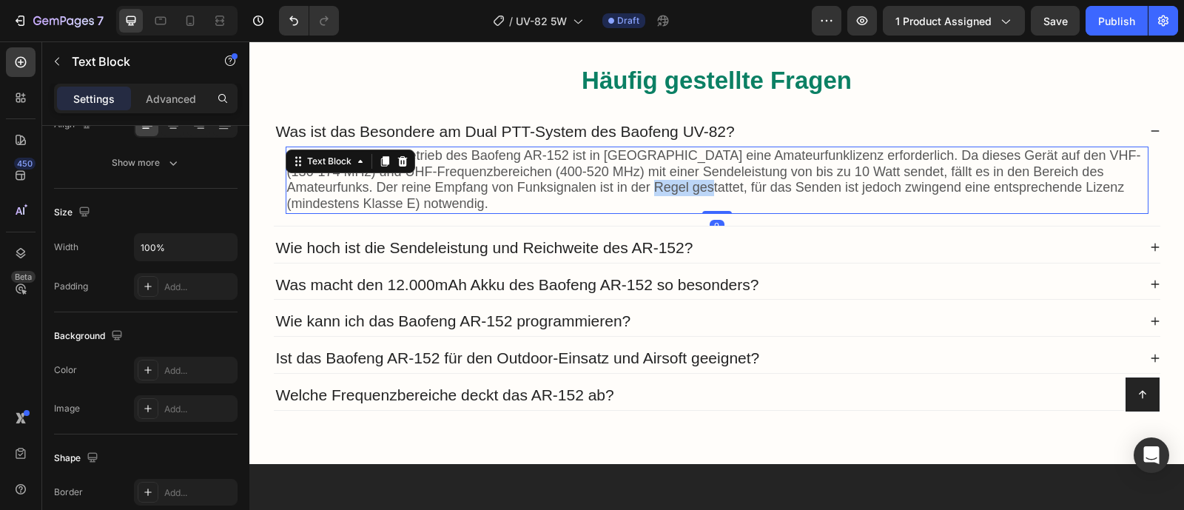
scroll to position [0, 0]
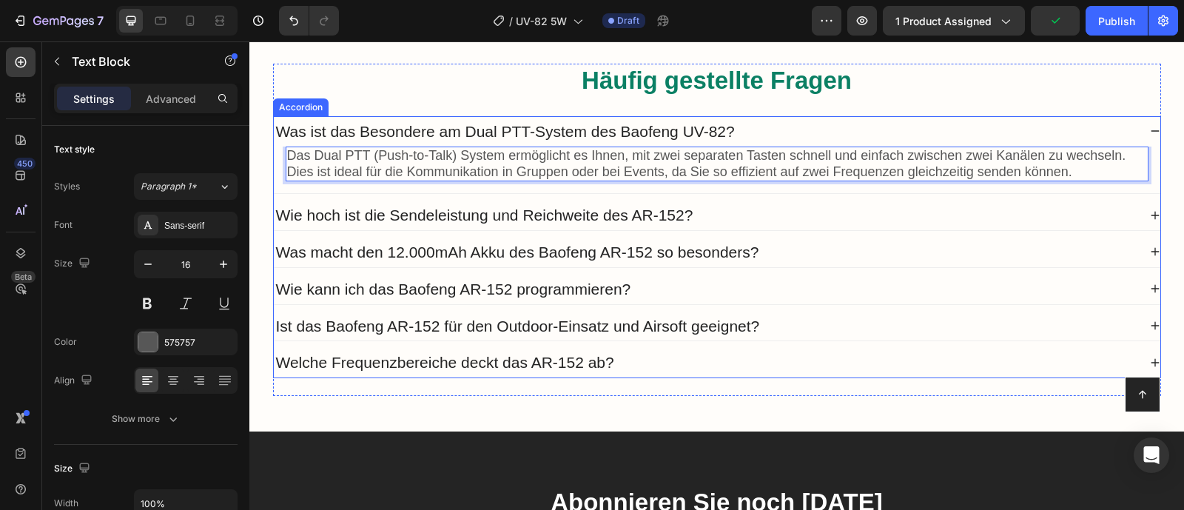
click at [530, 223] on span "Wie hoch ist die Sendeleistung und Reichweite des AR-152?" at bounding box center [484, 214] width 417 height 17
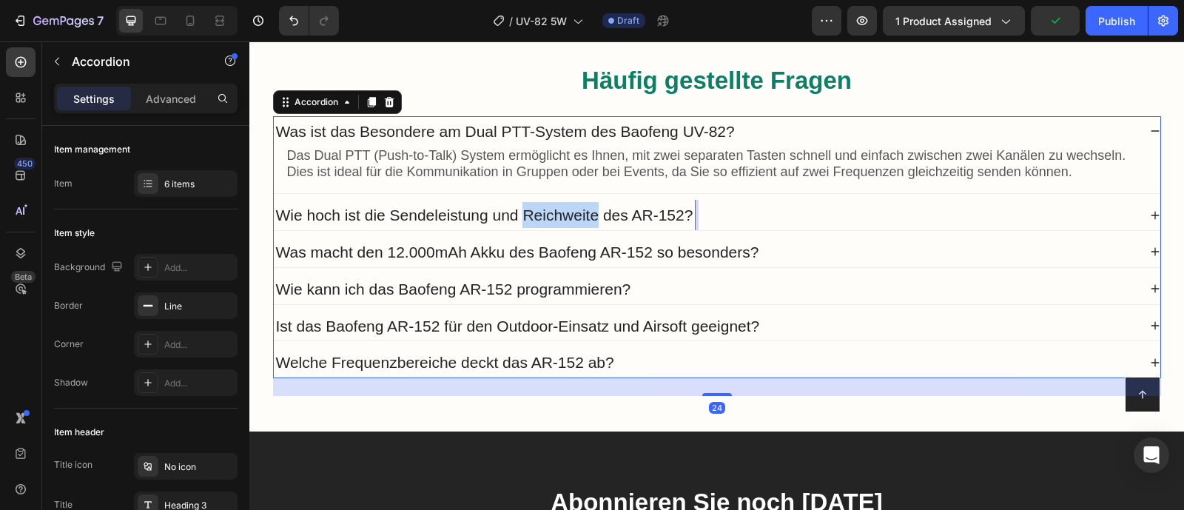
click at [530, 223] on span "Wie hoch ist die Sendeleistung und Reichweite des AR-152?" at bounding box center [484, 214] width 417 height 17
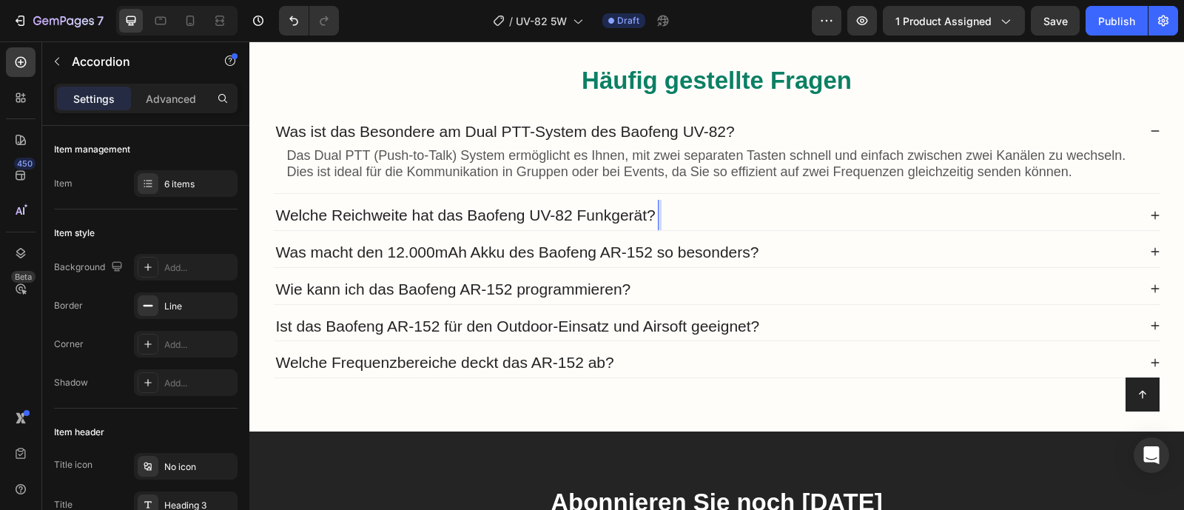
click at [774, 227] on div "Welche Reichweite hat das Baofeng UV-82 Funkgerät?" at bounding box center [706, 215] width 864 height 30
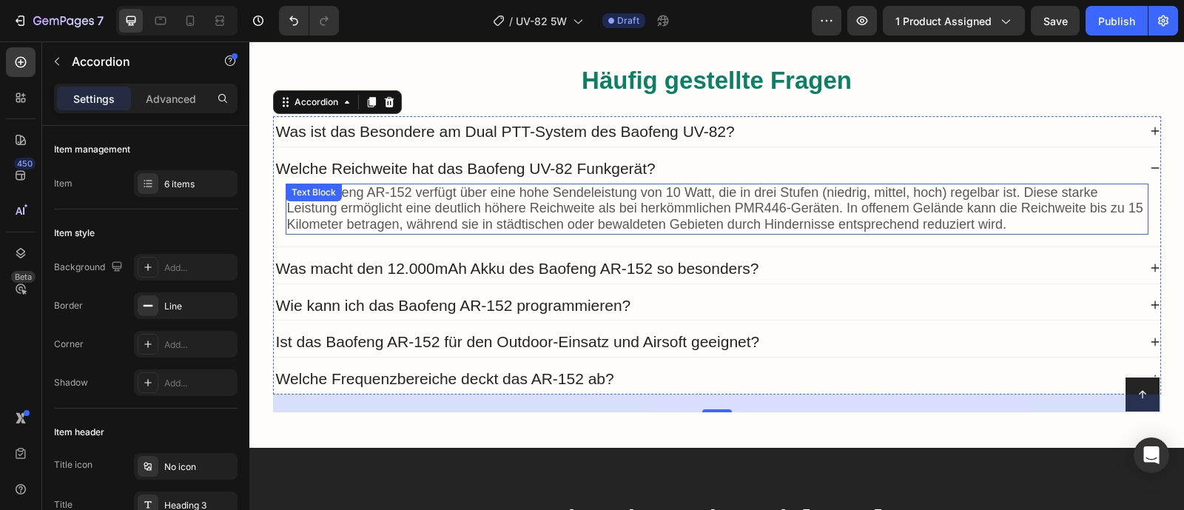
click at [649, 220] on span "Das Baofeng AR-152 verfügt über eine hohe Sendeleistung von 10 Watt, die in dre…" at bounding box center [715, 208] width 856 height 47
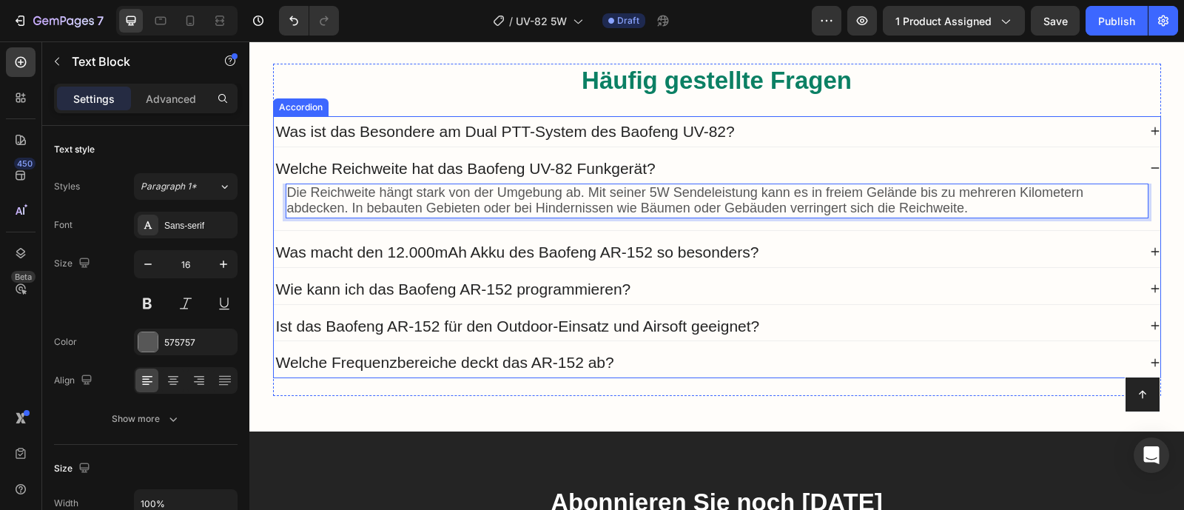
click at [642, 257] on span "Was macht den 12.000mAh Akku des Baofeng AR-152 so besonders?" at bounding box center [517, 251] width 483 height 17
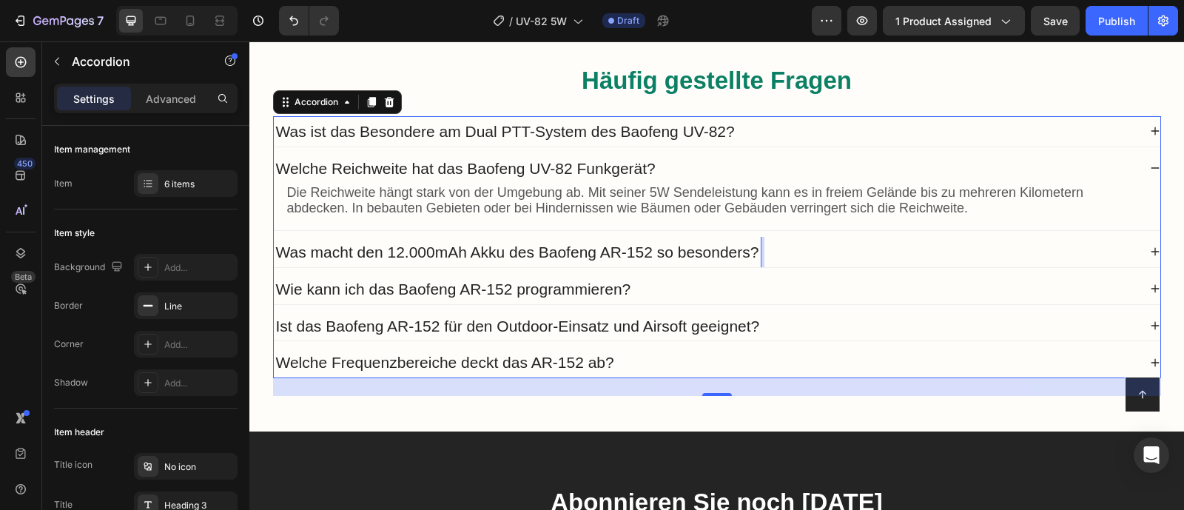
click at [685, 251] on span "Was macht den 12.000mAh Akku des Baofeng AR-152 so besonders?" at bounding box center [517, 251] width 483 height 17
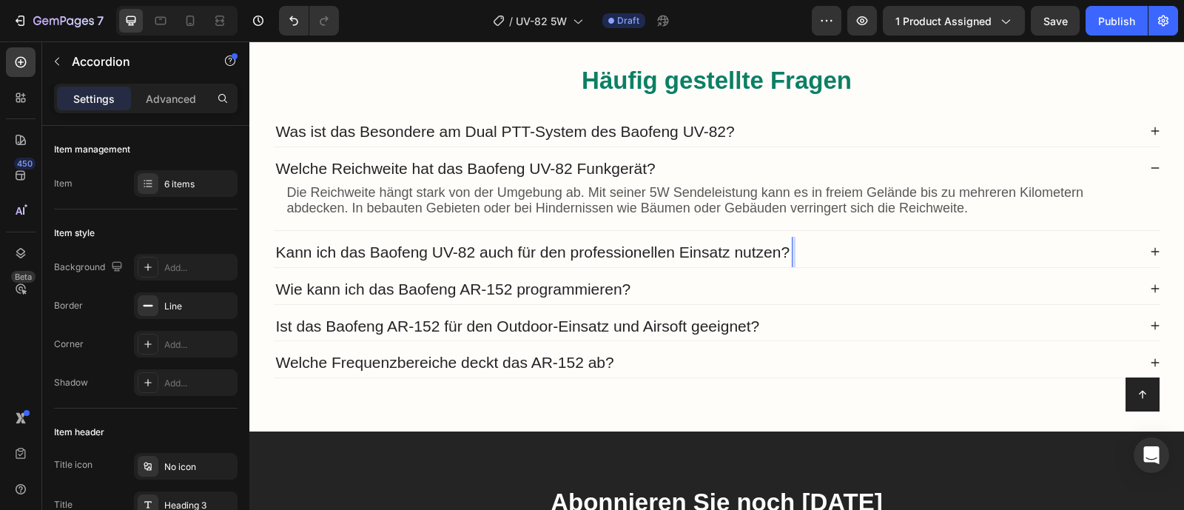
click at [888, 258] on div "Kann ich das Baofeng UV-82 auch für den professionellen Einsatz nutzen?" at bounding box center [706, 252] width 864 height 30
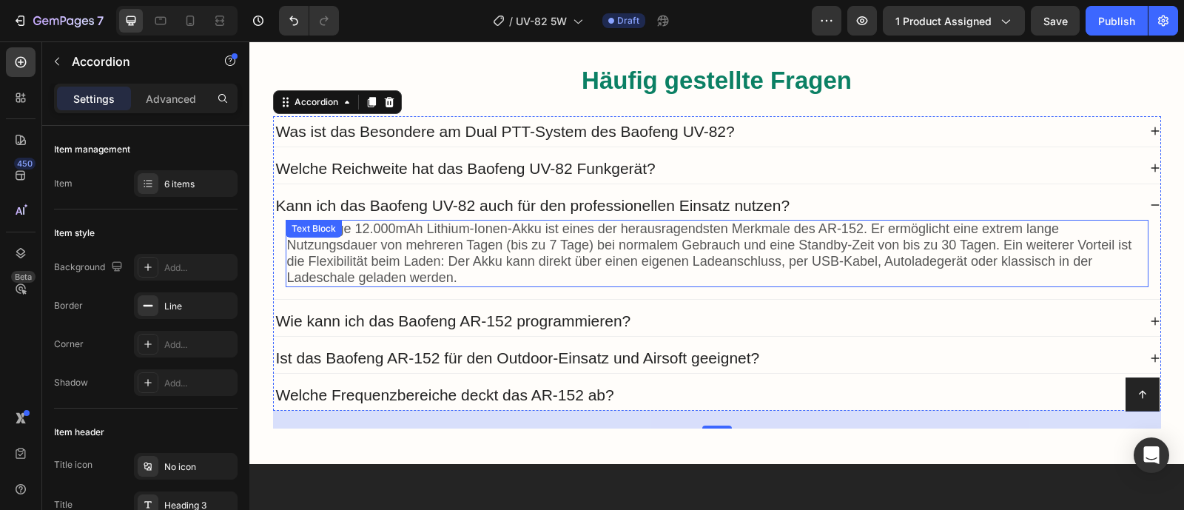
click at [608, 265] on span "Der riesige 12.000mAh Lithium-Ionen-Akku ist eines der herausragendsten Merkmal…" at bounding box center [709, 252] width 845 height 63
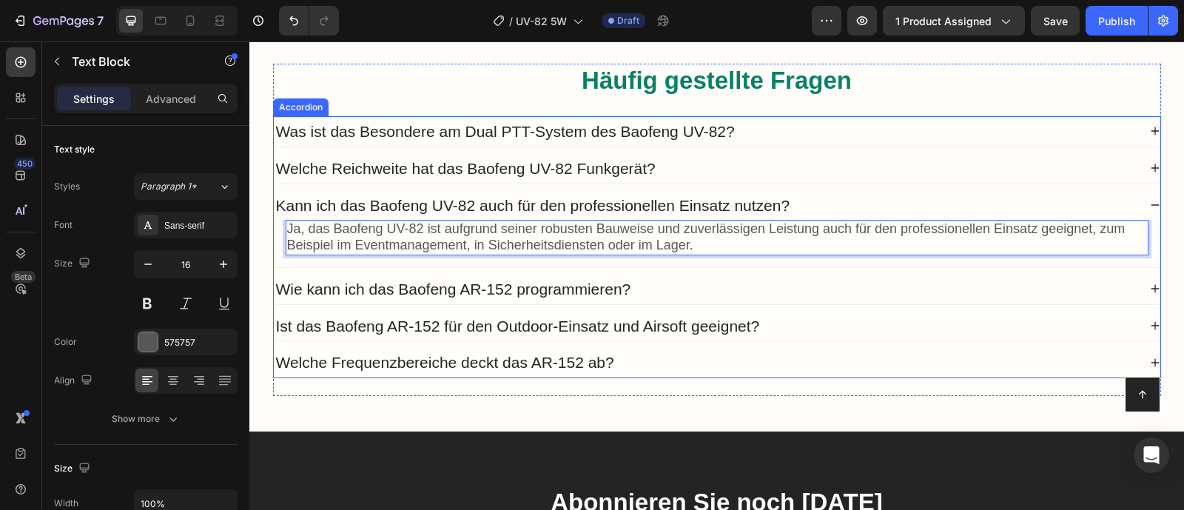
click at [556, 288] on span "Wie kann ich das Baofeng AR-152 programmieren?" at bounding box center [453, 288] width 355 height 17
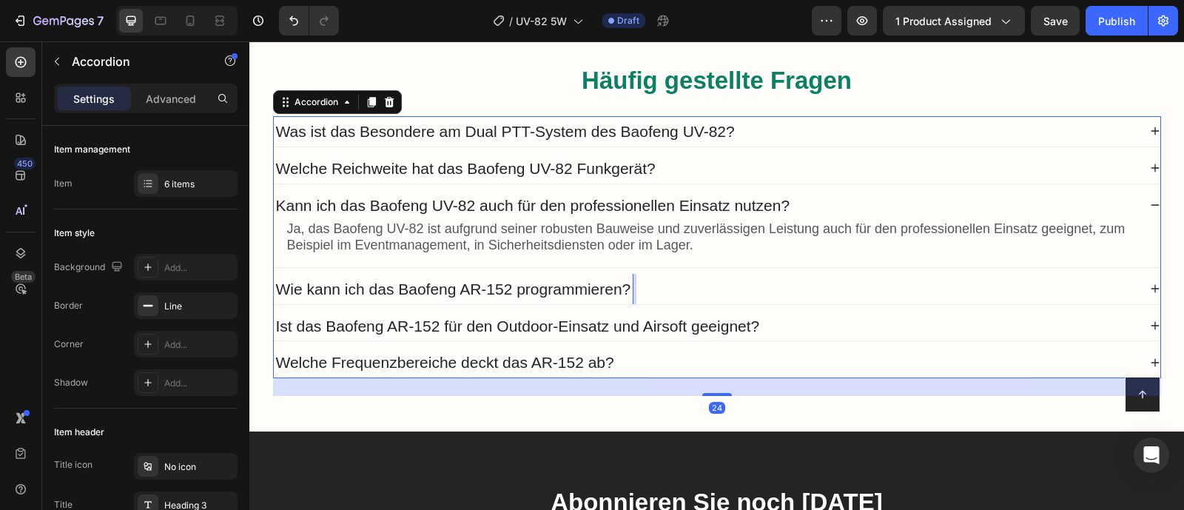
click at [556, 288] on span "Wie kann ich das Baofeng AR-152 programmieren?" at bounding box center [453, 288] width 355 height 17
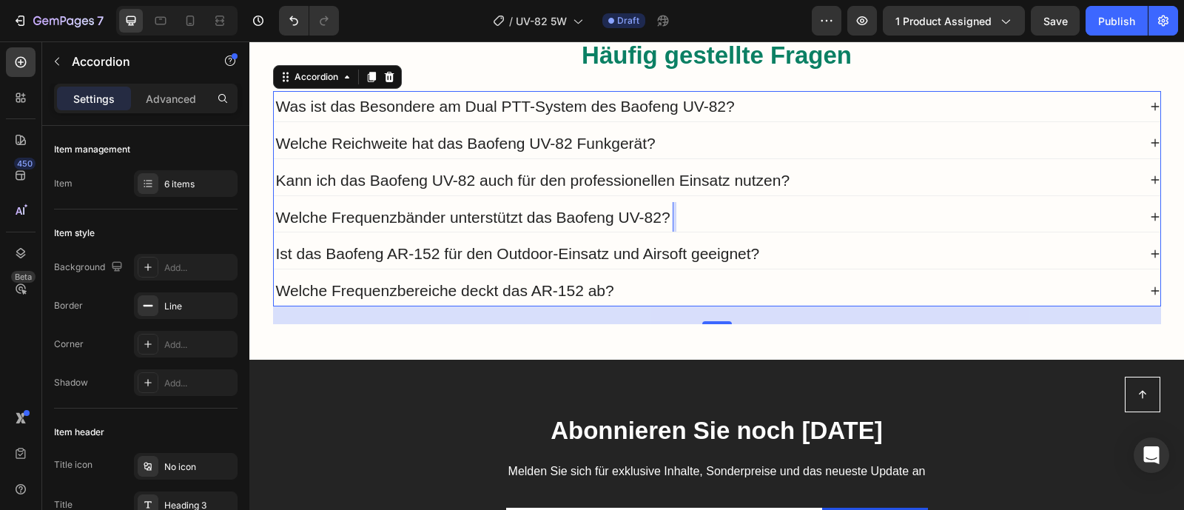
scroll to position [7175, 0]
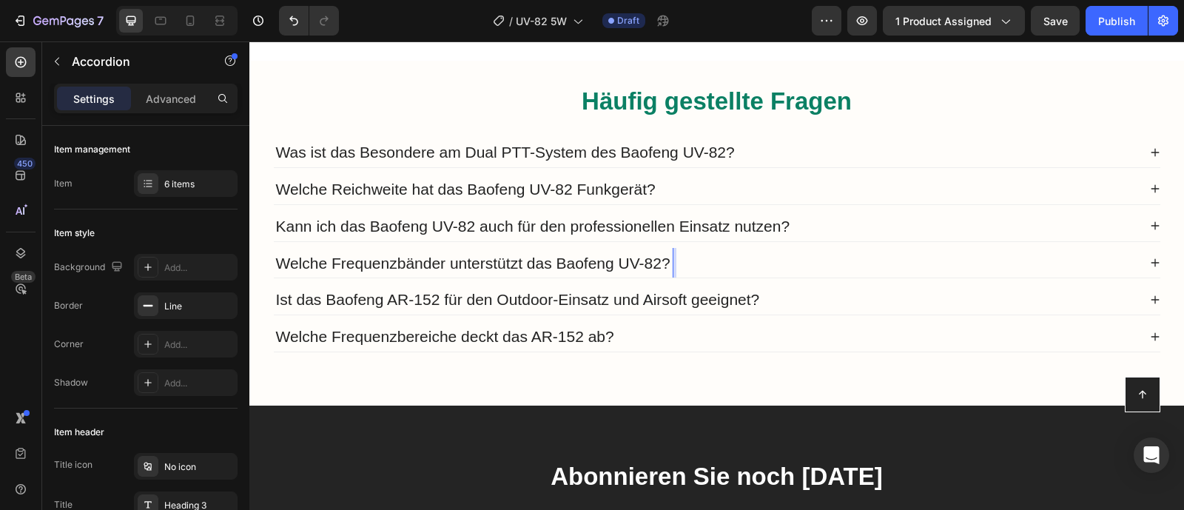
click at [763, 278] on div "Welche Frequenzbänder unterstützt das Baofeng UV-82?" at bounding box center [706, 263] width 864 height 30
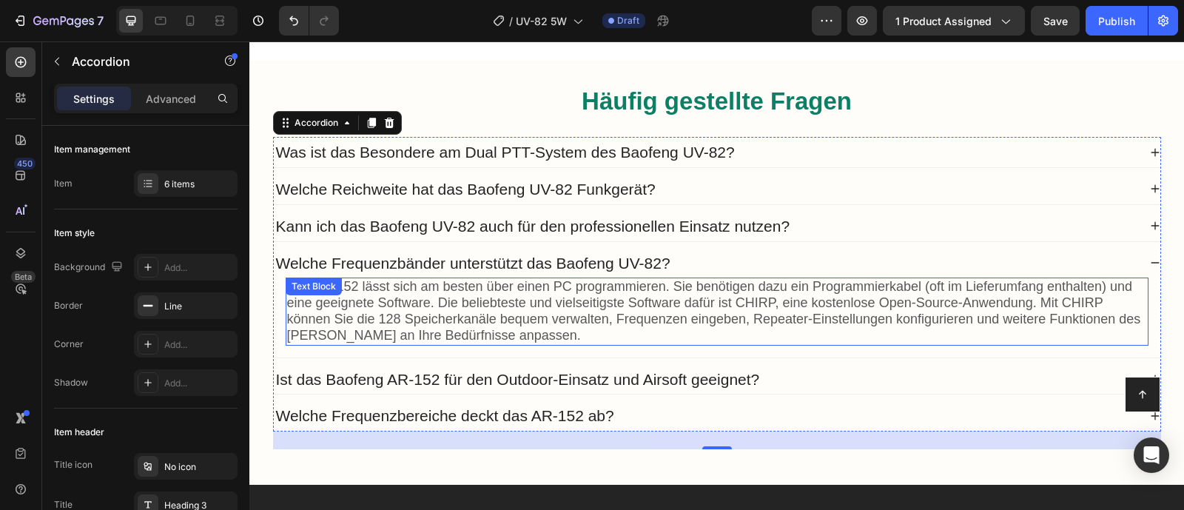
click at [724, 320] on span "Das AR-152 lässt sich am besten über einen PC programmieren. Sie benötigen dazu…" at bounding box center [714, 310] width 854 height 63
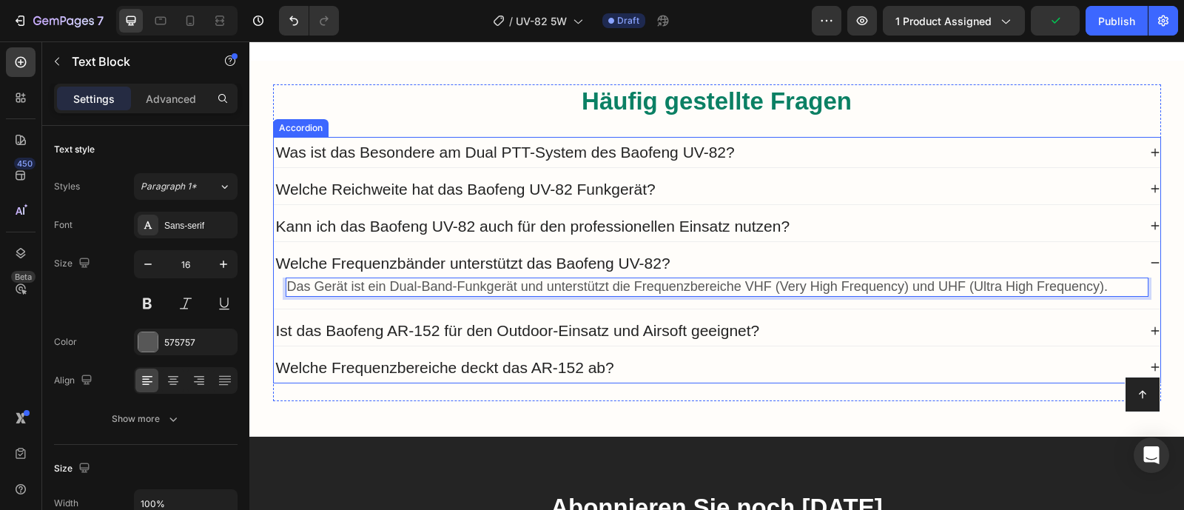
click at [525, 339] on span "Ist das Baofeng AR-152 für den Outdoor-Einsatz und Airsoft geeignet?" at bounding box center [518, 330] width 484 height 17
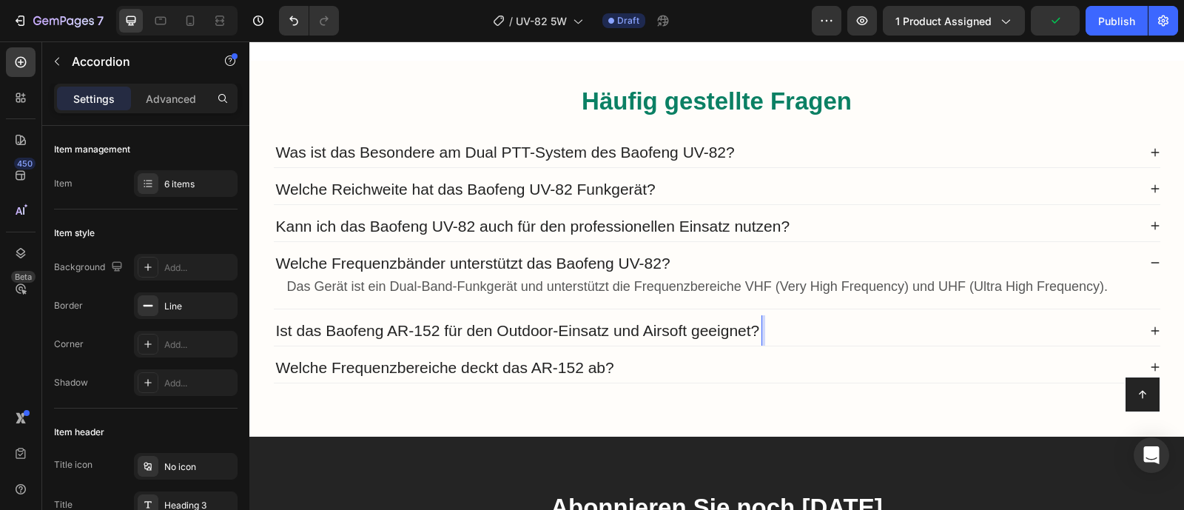
click at [525, 339] on span "Ist das Baofeng AR-152 für den Outdoor-Einsatz und Airsoft geeignet?" at bounding box center [518, 330] width 484 height 17
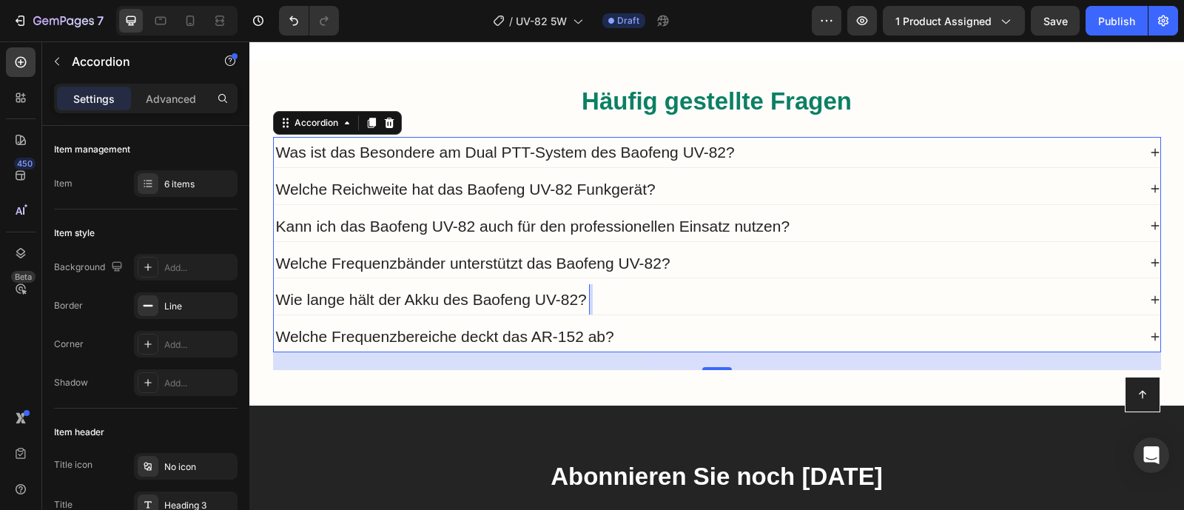
scroll to position [7145, 0]
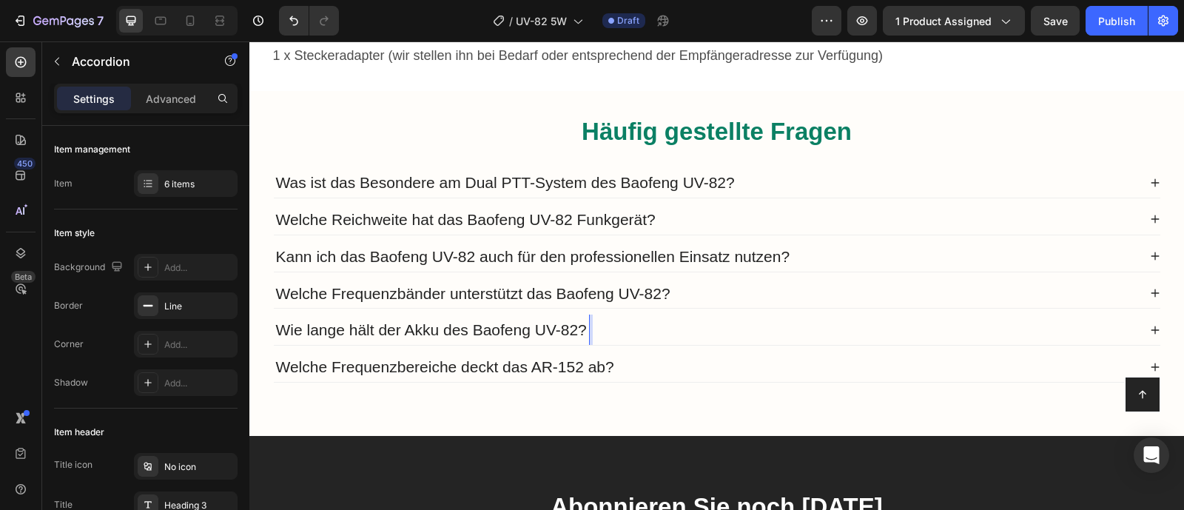
click at [749, 345] on div "Wie lange hält der Akku des Baofeng UV-82?" at bounding box center [706, 329] width 864 height 30
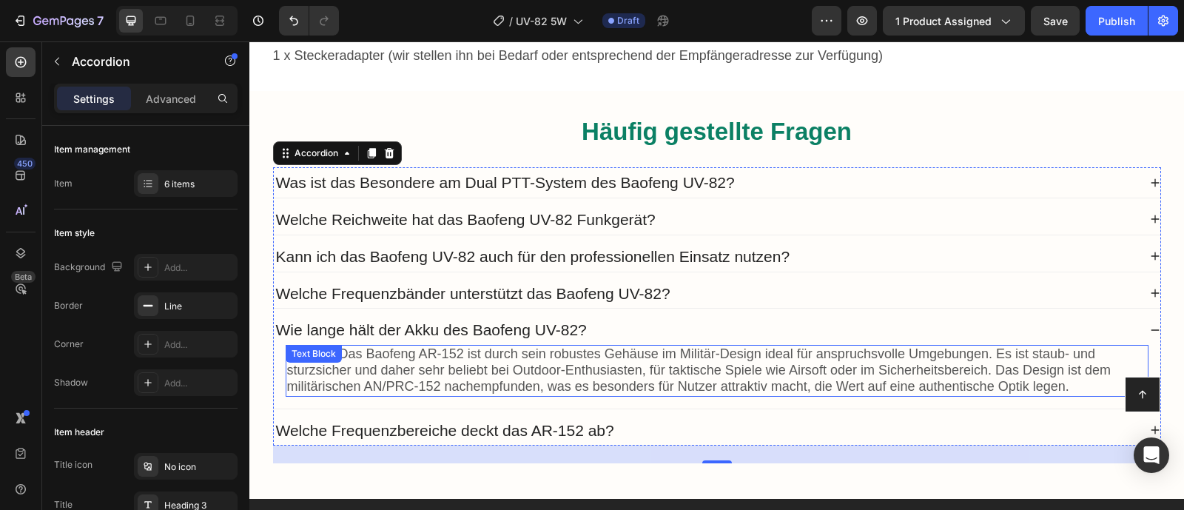
click at [728, 375] on span "Absolut. Das Baofeng AR-152 ist durch sein robustes Gehäuse im Militär-Design i…" at bounding box center [699, 369] width 824 height 47
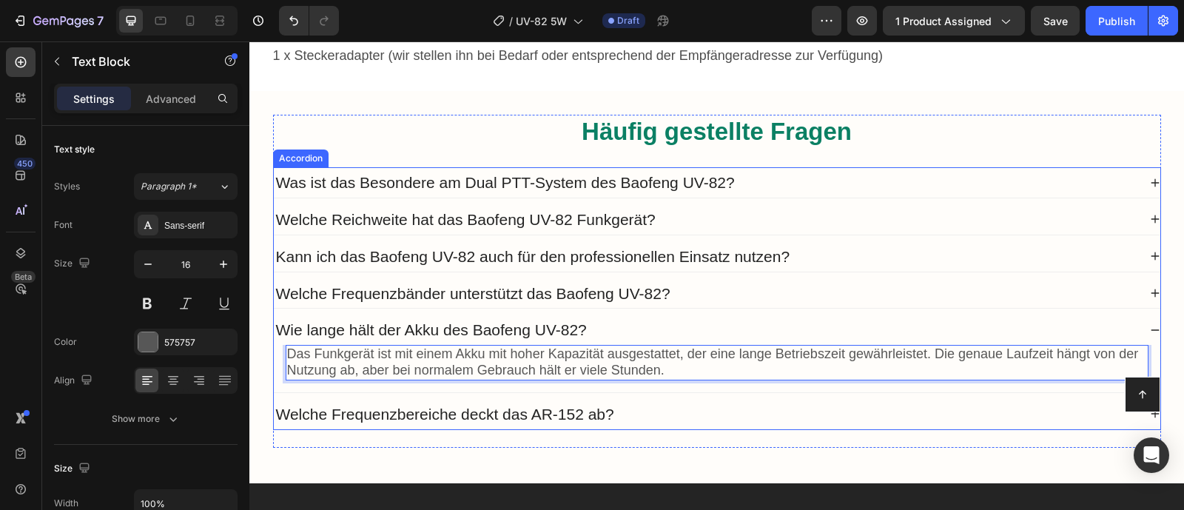
click at [514, 422] on span "Welche Frequenzbereiche deckt das AR-152 ab?" at bounding box center [445, 413] width 338 height 17
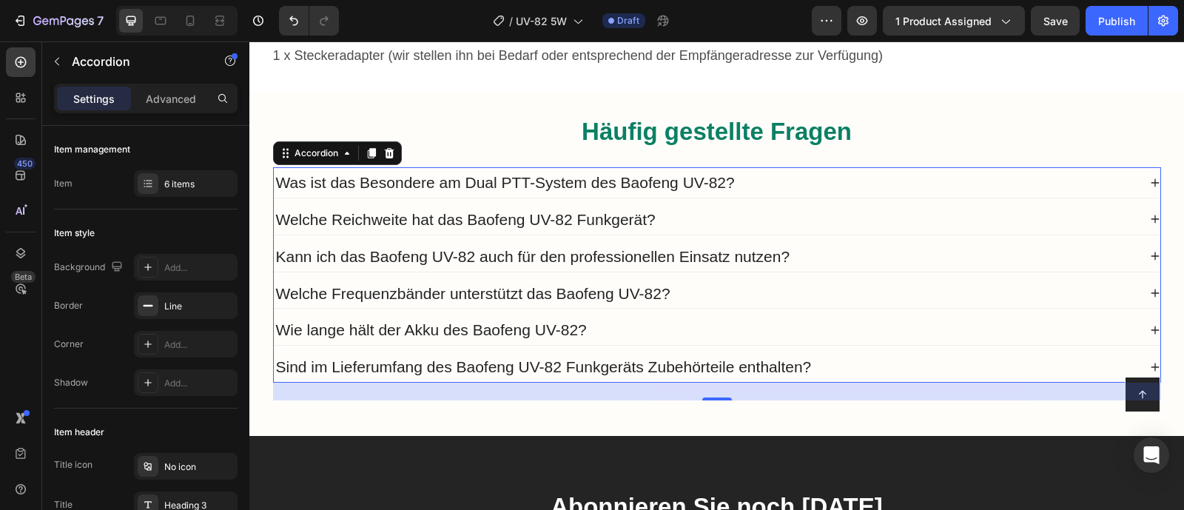
scroll to position [7099, 0]
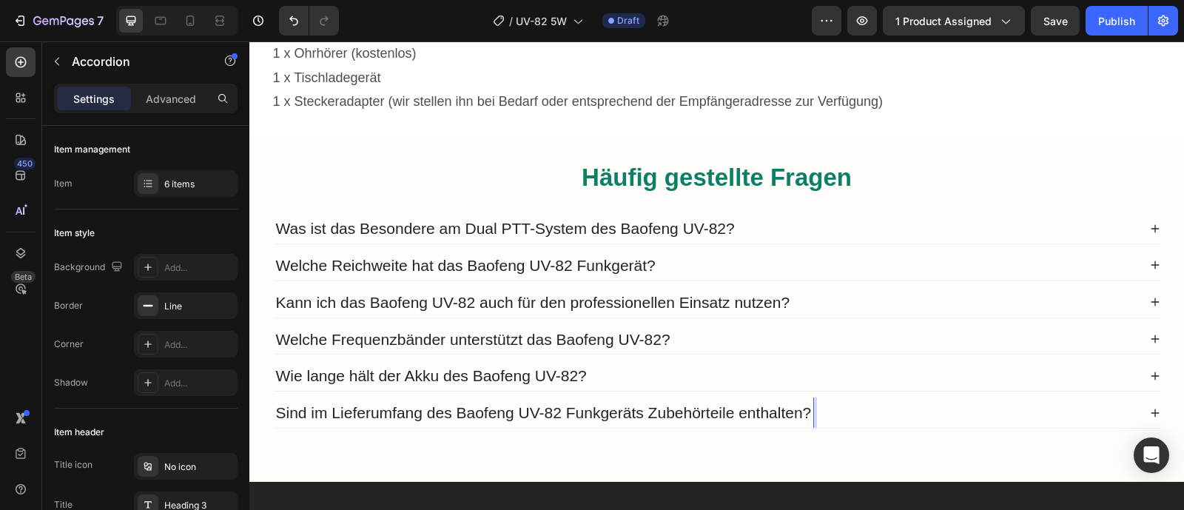
click at [891, 428] on div "Sind im Lieferumfang des Baofeng UV-82 Funkgeräts Zubehörteile enthalten?" at bounding box center [706, 412] width 864 height 30
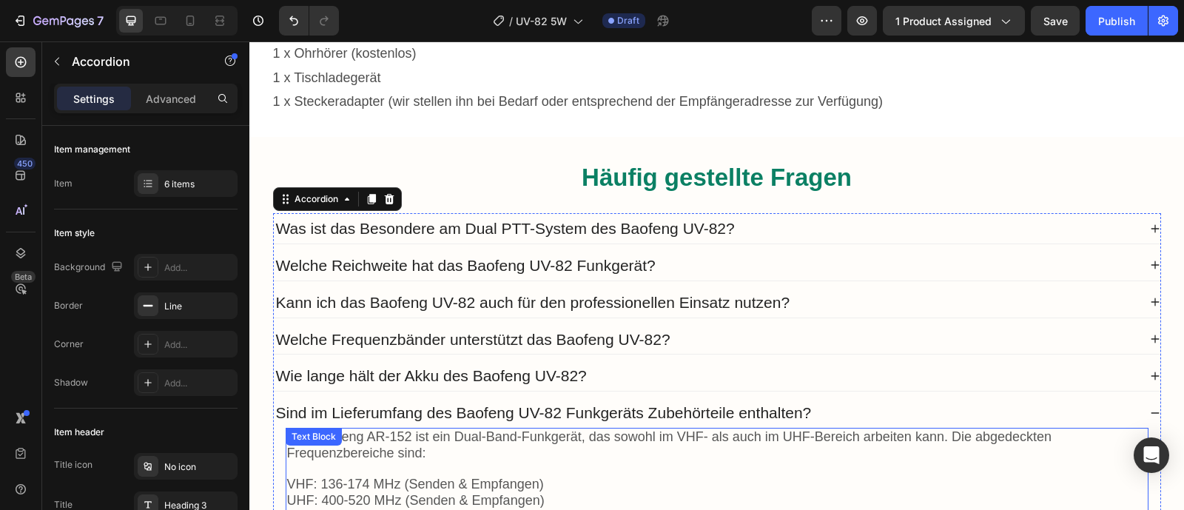
click at [848, 459] on span "Das Baofeng AR-152 ist ein Dual-Band-Funkgerät, das sowohl im VHF- als auch im …" at bounding box center [669, 444] width 765 height 31
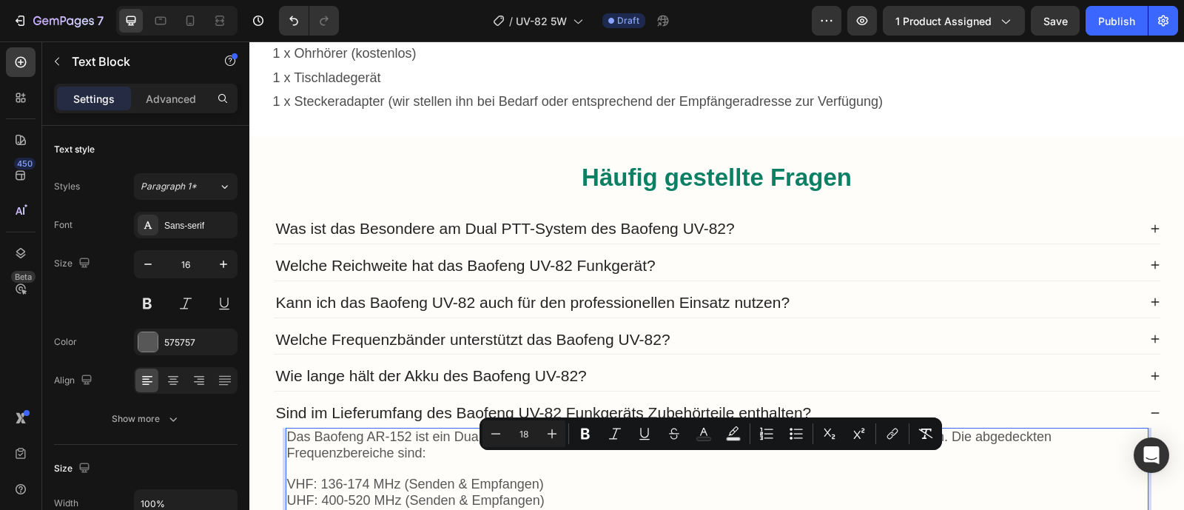
scroll to position [7109, 0]
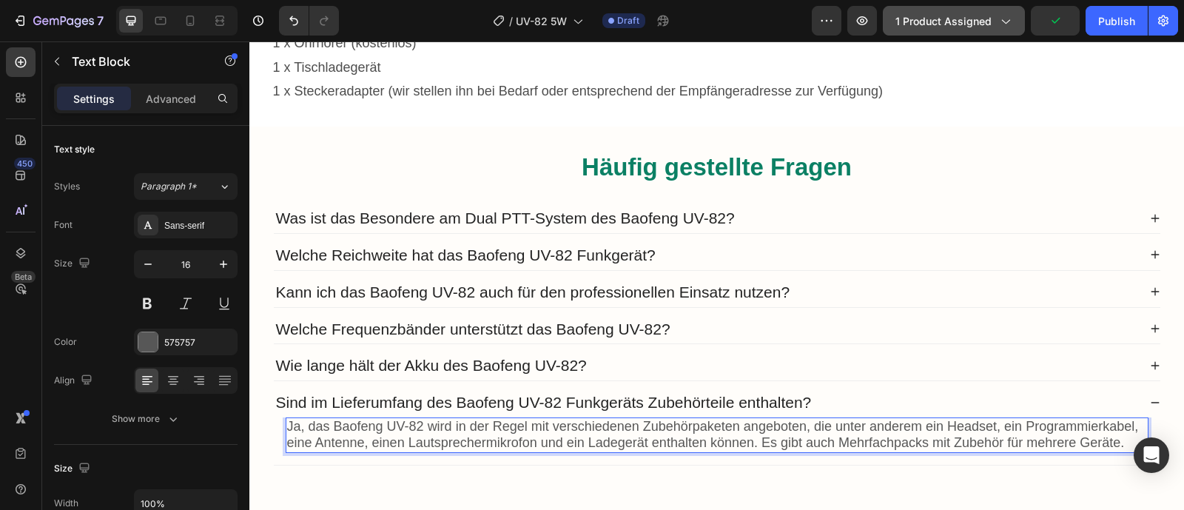
click at [1005, 27] on icon "button" at bounding box center [1004, 20] width 15 height 15
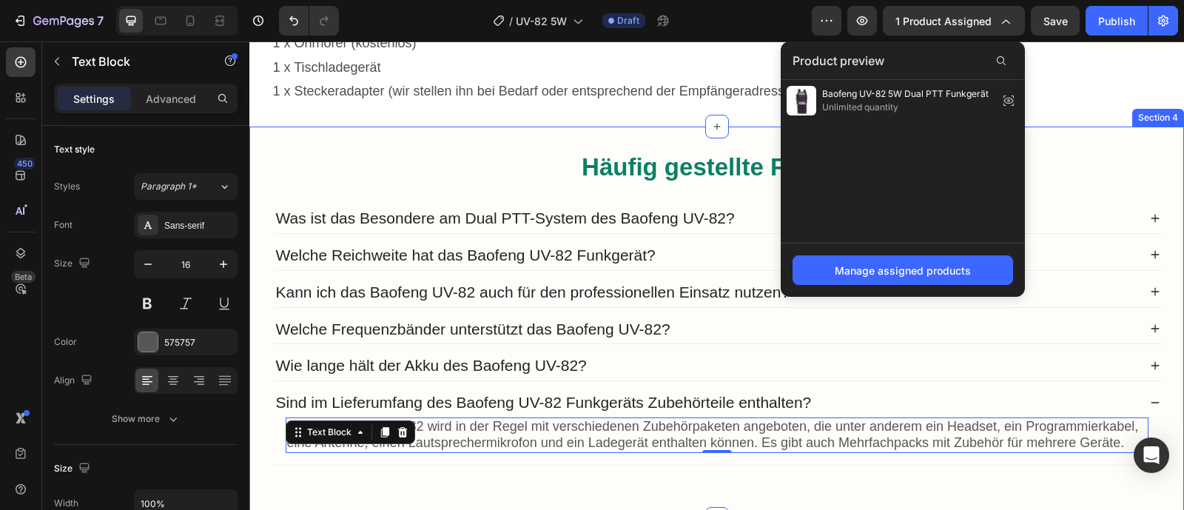
click at [1086, 166] on div "Häufig gestellte Fragen Heading Was ist das Besondere am Dual PTT-System des Ba…" at bounding box center [716, 321] width 934 height 391
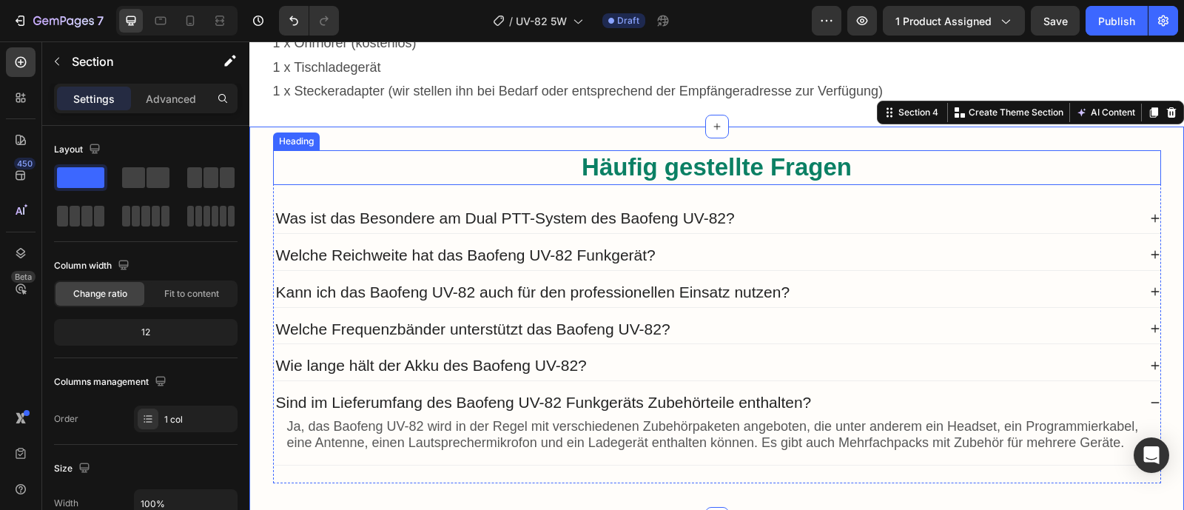
click at [646, 177] on h2 "Häufig gestellte Fragen" at bounding box center [717, 167] width 888 height 35
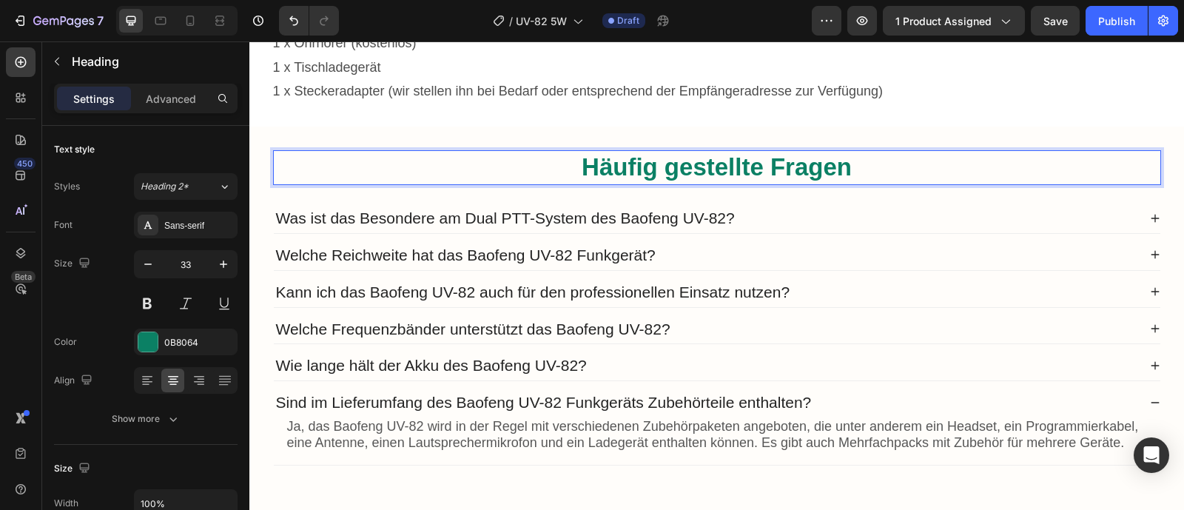
click at [647, 183] on h2 "Häufig gestellte Fragen" at bounding box center [717, 167] width 888 height 35
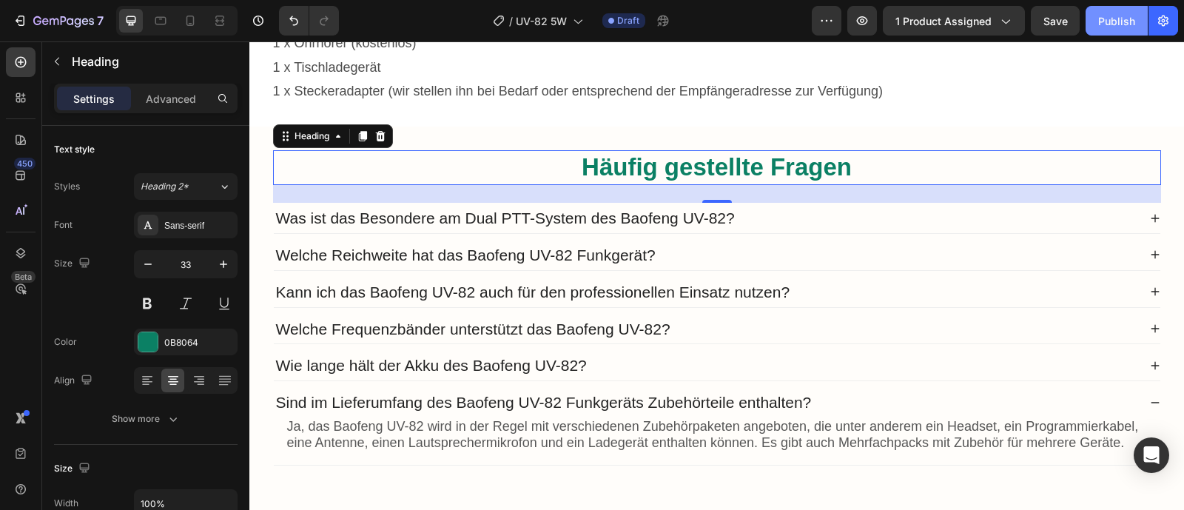
click at [1115, 16] on div "Publish" at bounding box center [1116, 21] width 37 height 16
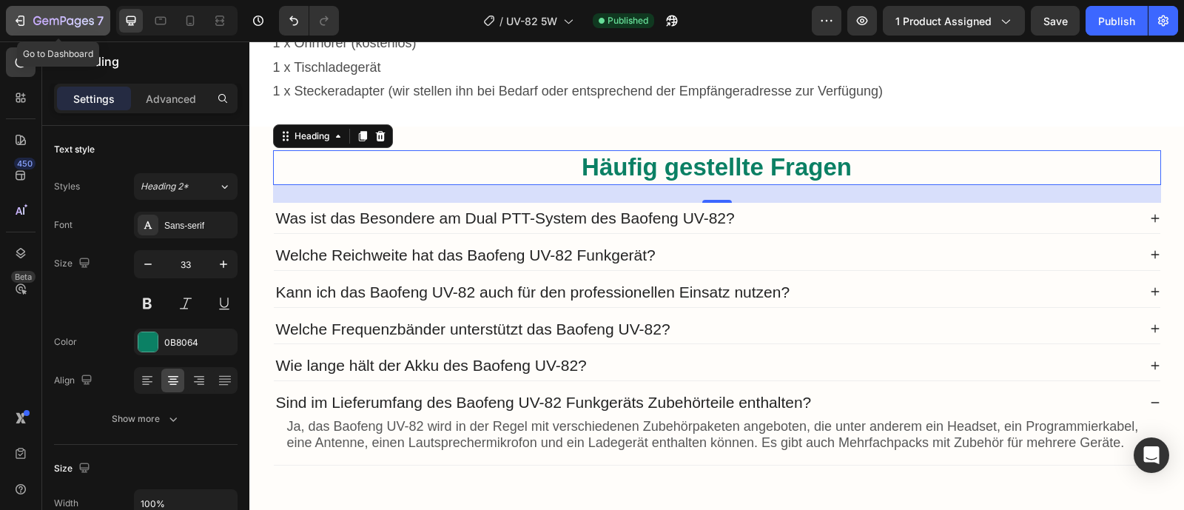
click at [23, 17] on icon "button" at bounding box center [20, 20] width 15 height 15
